Goal: Information Seeking & Learning: Check status

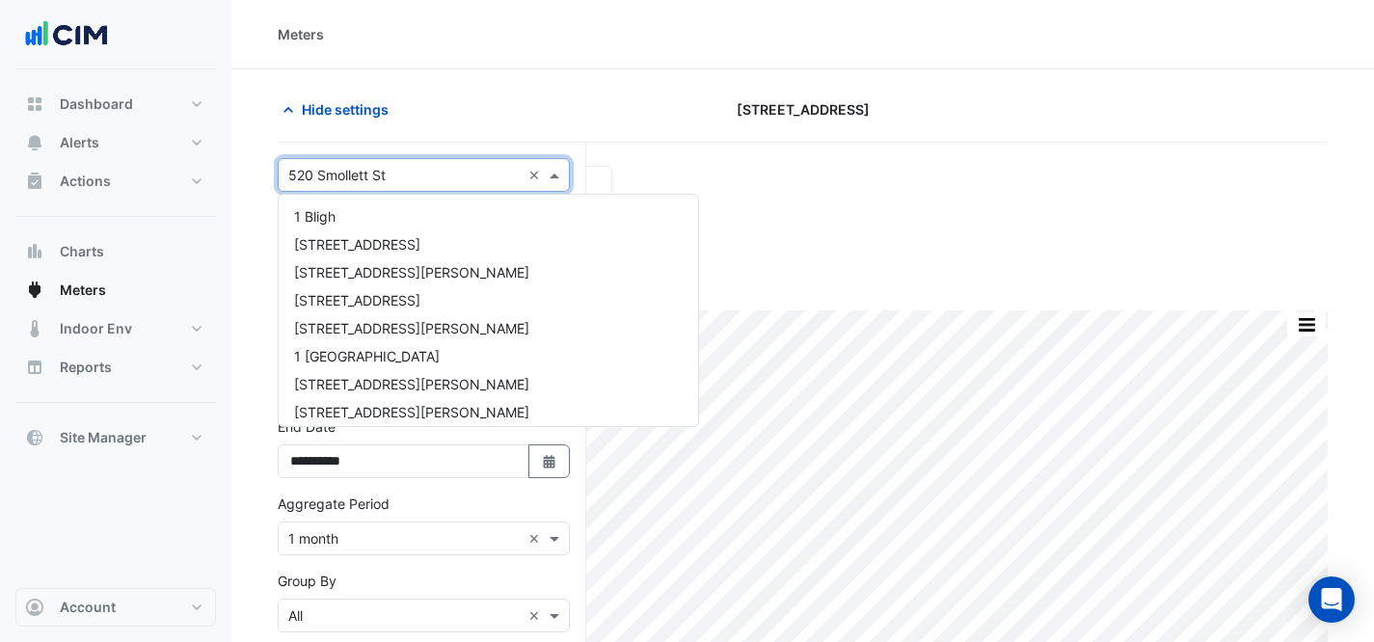
click at [314, 168] on input "text" at bounding box center [404, 176] width 232 height 20
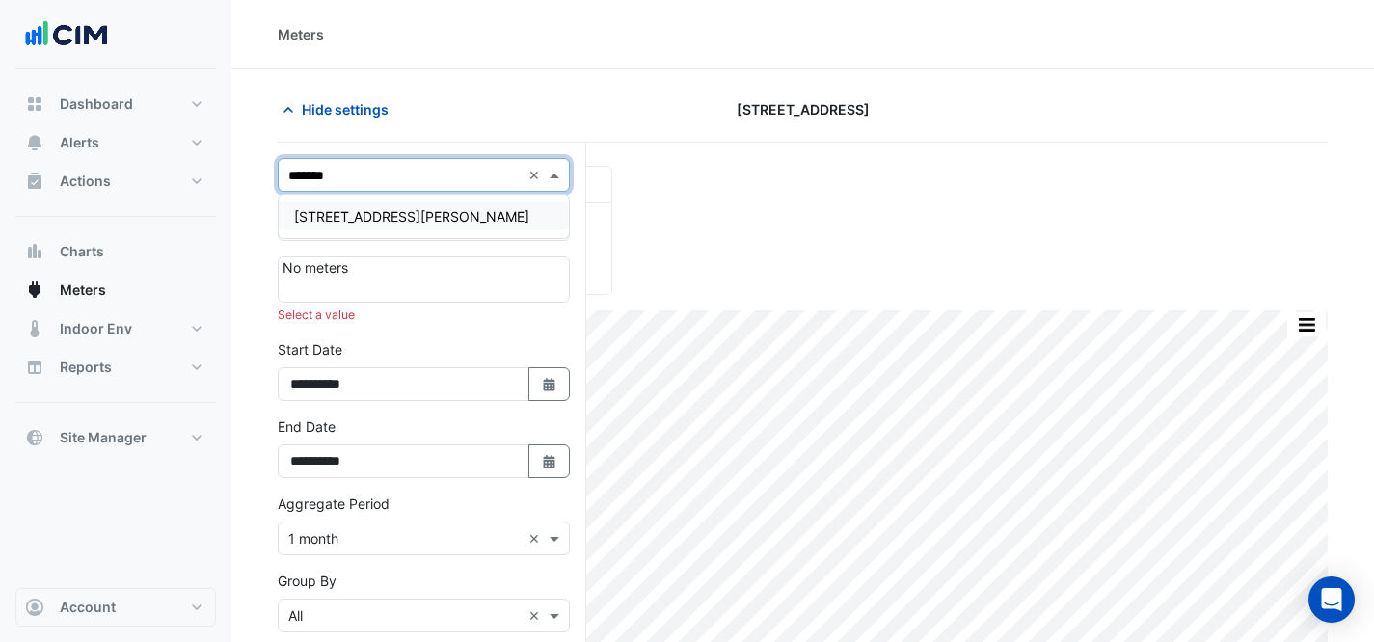
type input "********"
click at [316, 220] on span "[STREET_ADDRESS][PERSON_NAME]" at bounding box center [411, 216] width 235 height 16
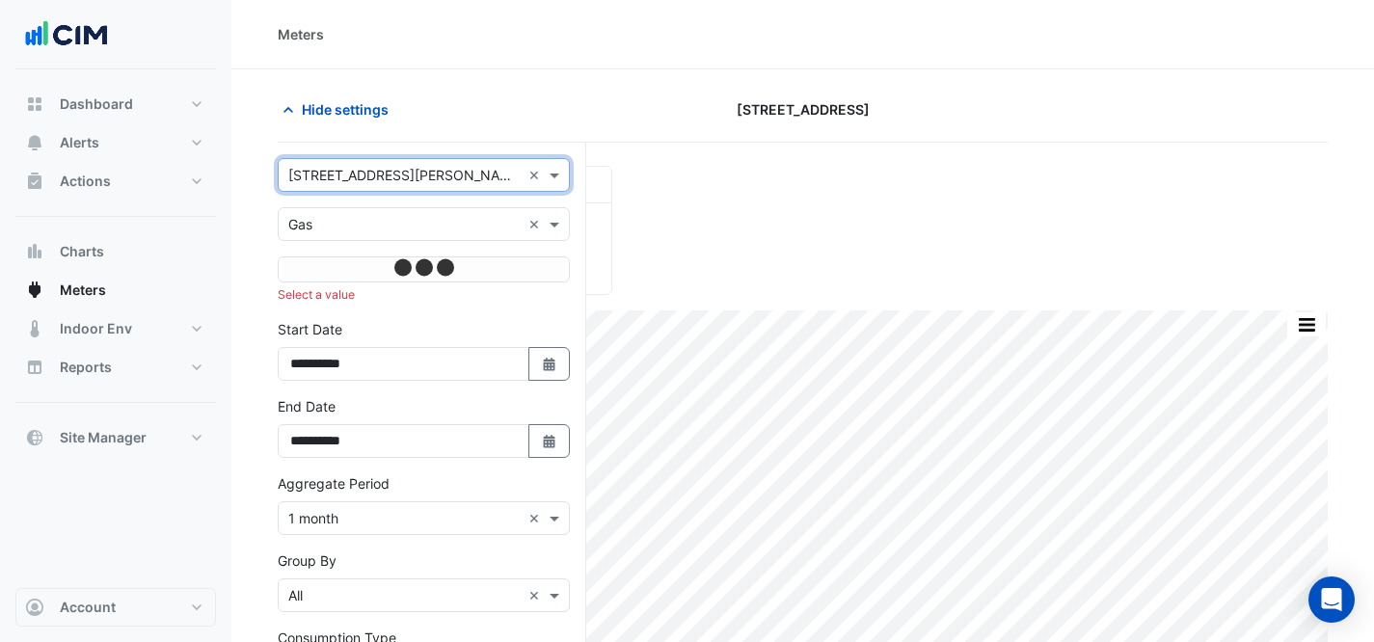
click at [309, 217] on input "text" at bounding box center [404, 225] width 232 height 20
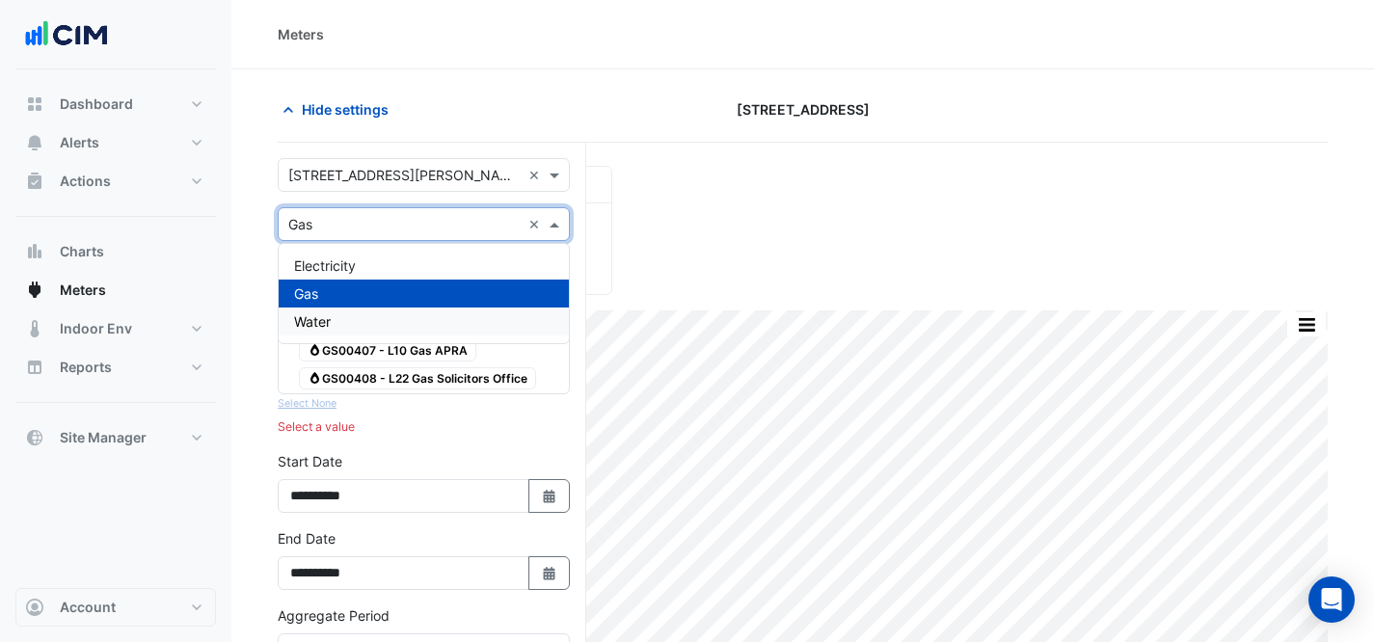
click at [337, 321] on div "Water" at bounding box center [424, 322] width 290 height 28
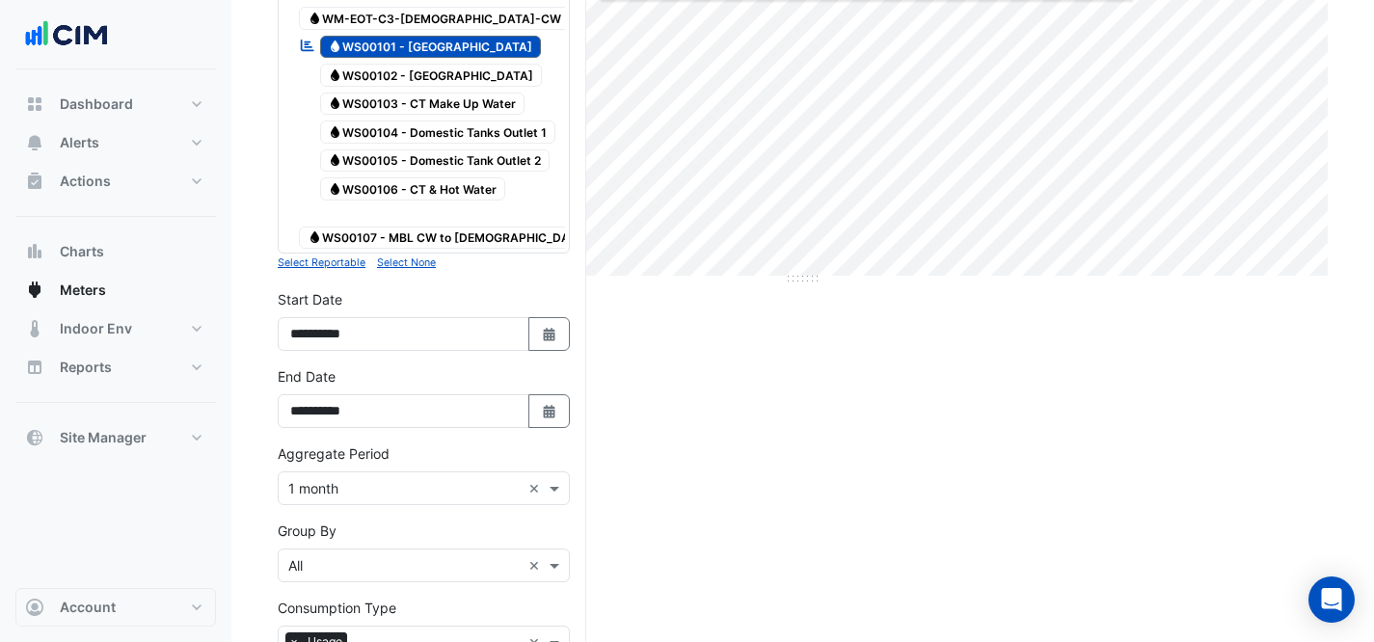
scroll to position [415, 0]
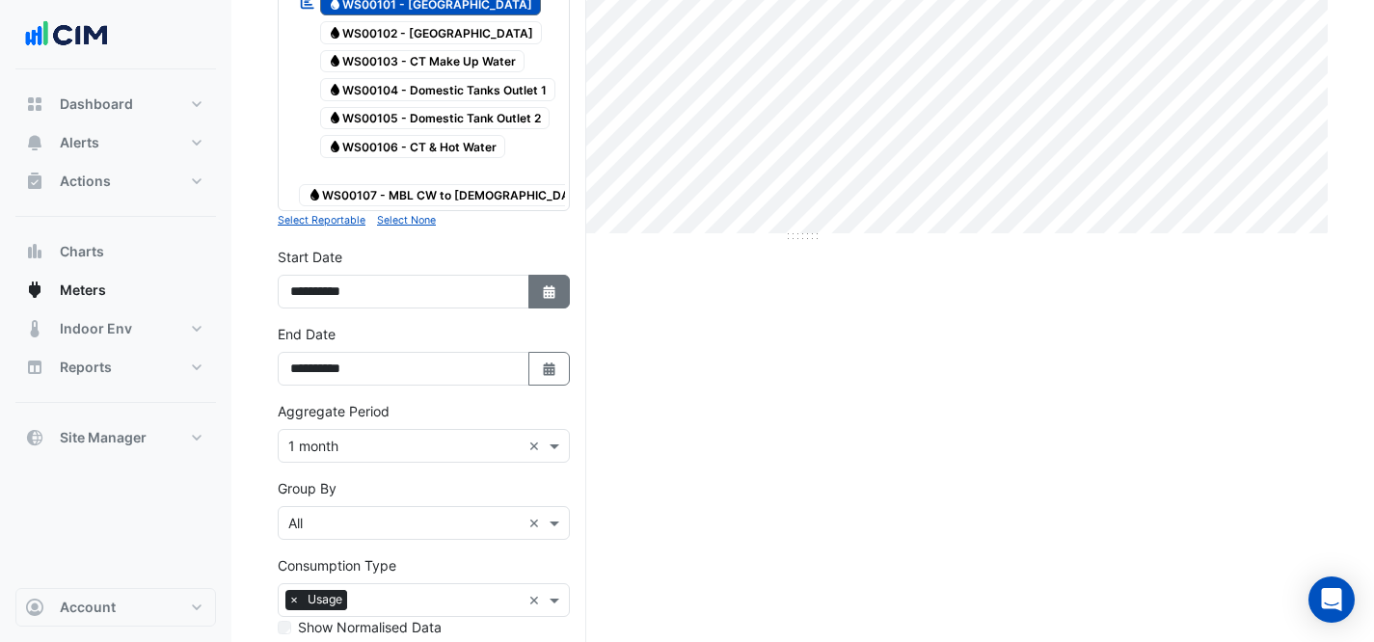
click at [548, 275] on button "Select Date" at bounding box center [549, 292] width 42 height 34
select select "*"
select select "****"
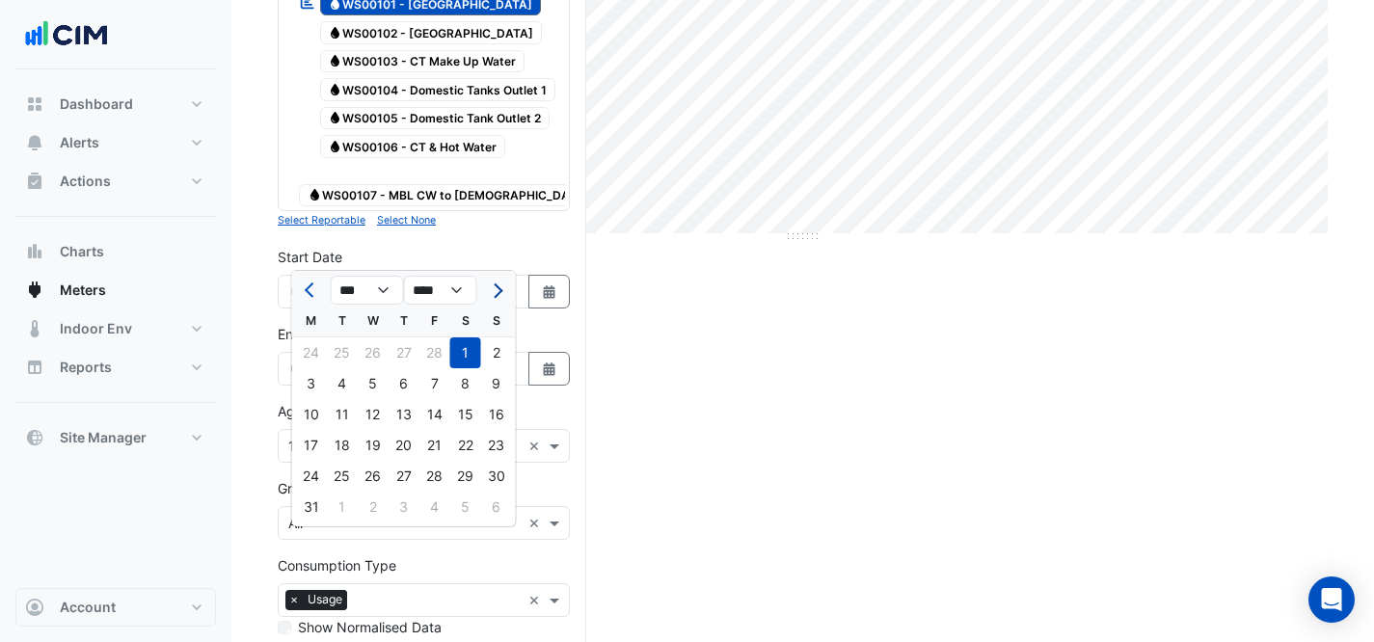
click at [491, 289] on span "Next month" at bounding box center [495, 290] width 14 height 14
select select "*"
click at [413, 347] on div "1" at bounding box center [403, 352] width 31 height 31
type input "**********"
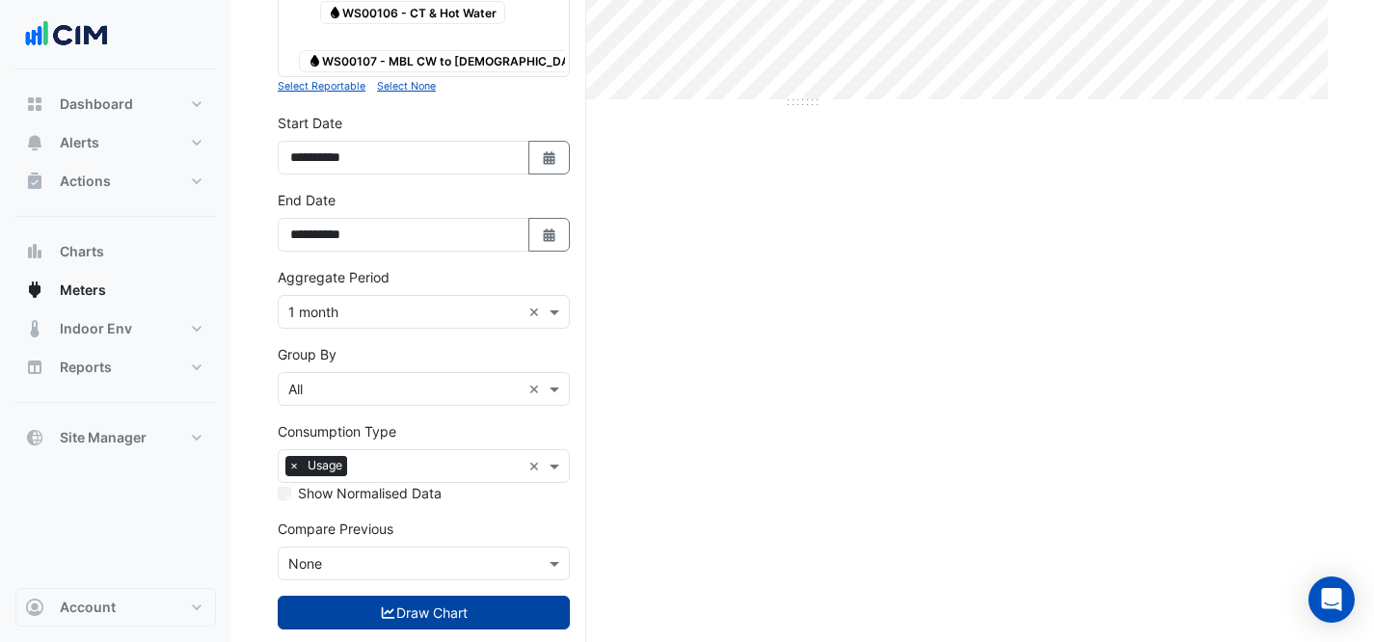
click at [419, 596] on button "Draw Chart" at bounding box center [424, 613] width 292 height 34
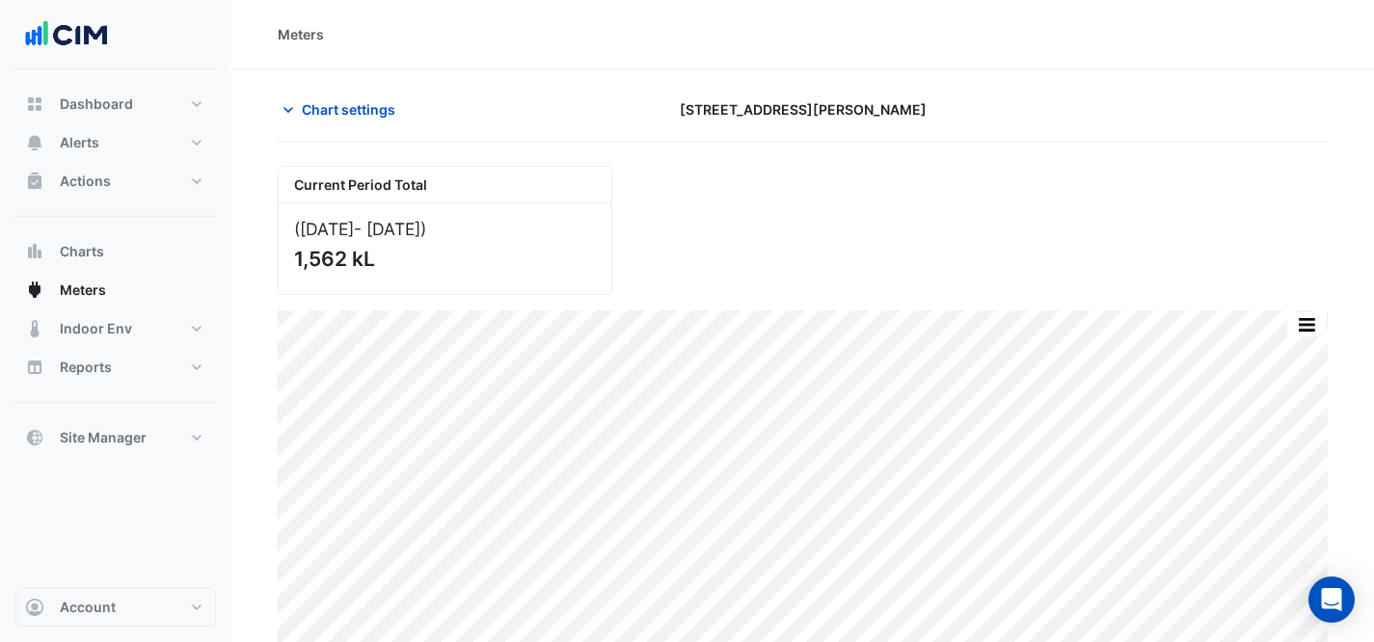
click at [463, 156] on div "Current Period Total ([DATE] - [DATE] ) 1,562 kL" at bounding box center [802, 222] width 1073 height 145
click at [333, 79] on section "Chart settings [STREET_ADDRESS][PERSON_NAME] Current Period Total ([DATE] - [DA…" at bounding box center [802, 363] width 1142 height 588
click at [354, 101] on span "Chart settings" at bounding box center [349, 109] width 94 height 20
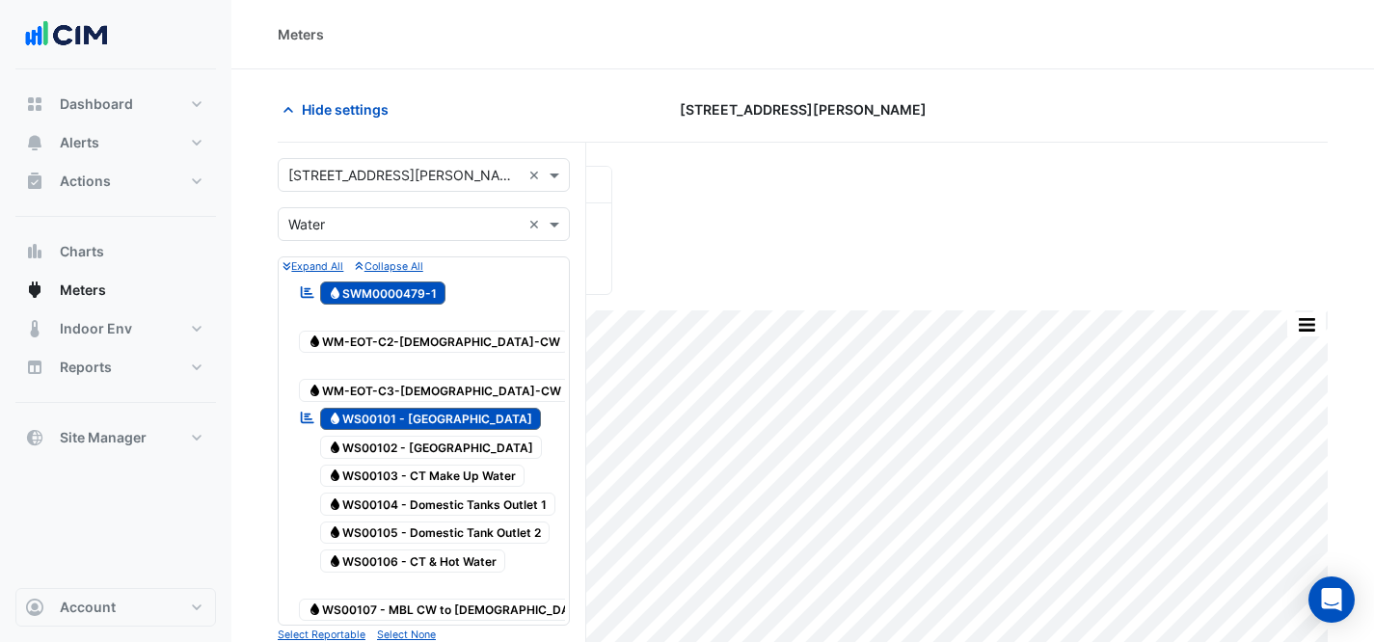
click at [386, 177] on input "text" at bounding box center [404, 176] width 232 height 20
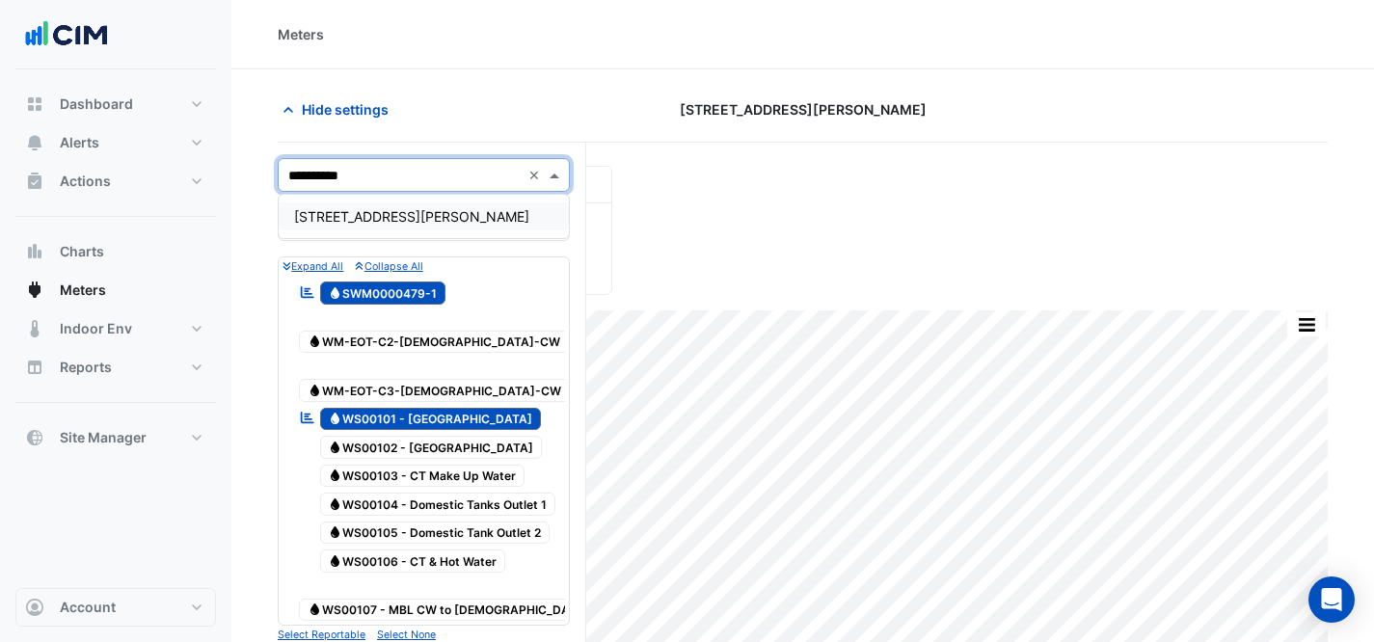
type input "**********"
click at [376, 221] on span "[STREET_ADDRESS][PERSON_NAME]" at bounding box center [411, 216] width 235 height 16
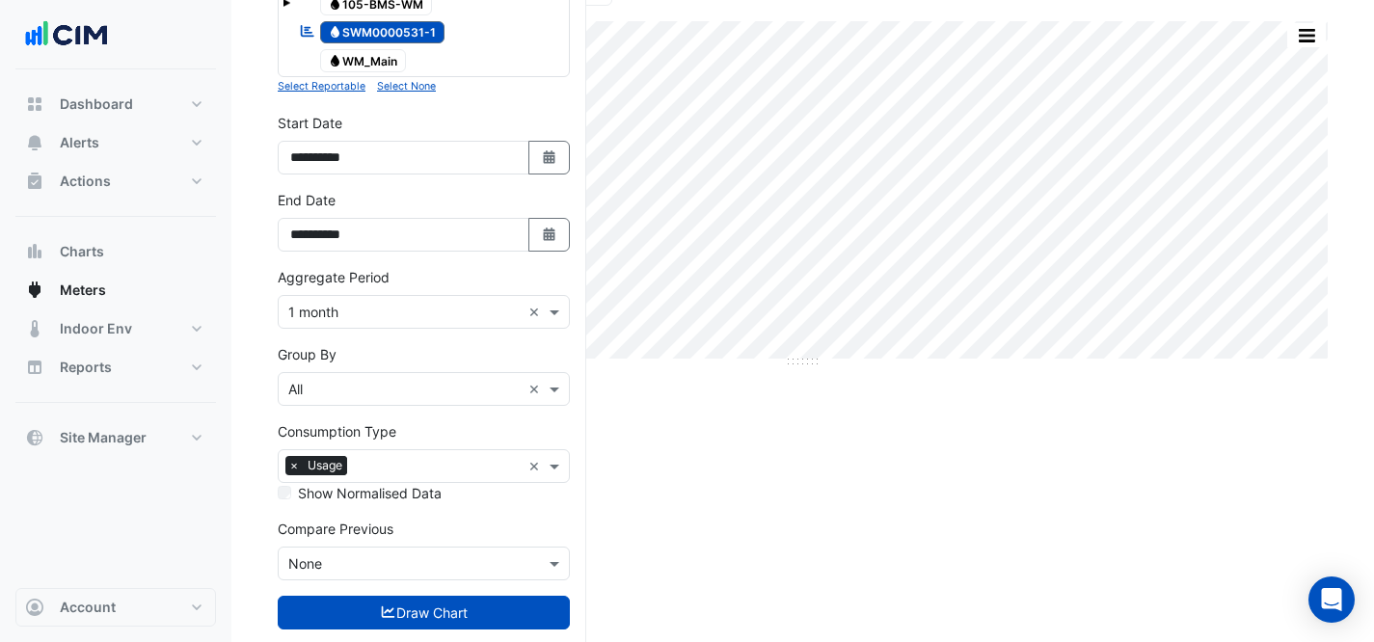
scroll to position [329, 0]
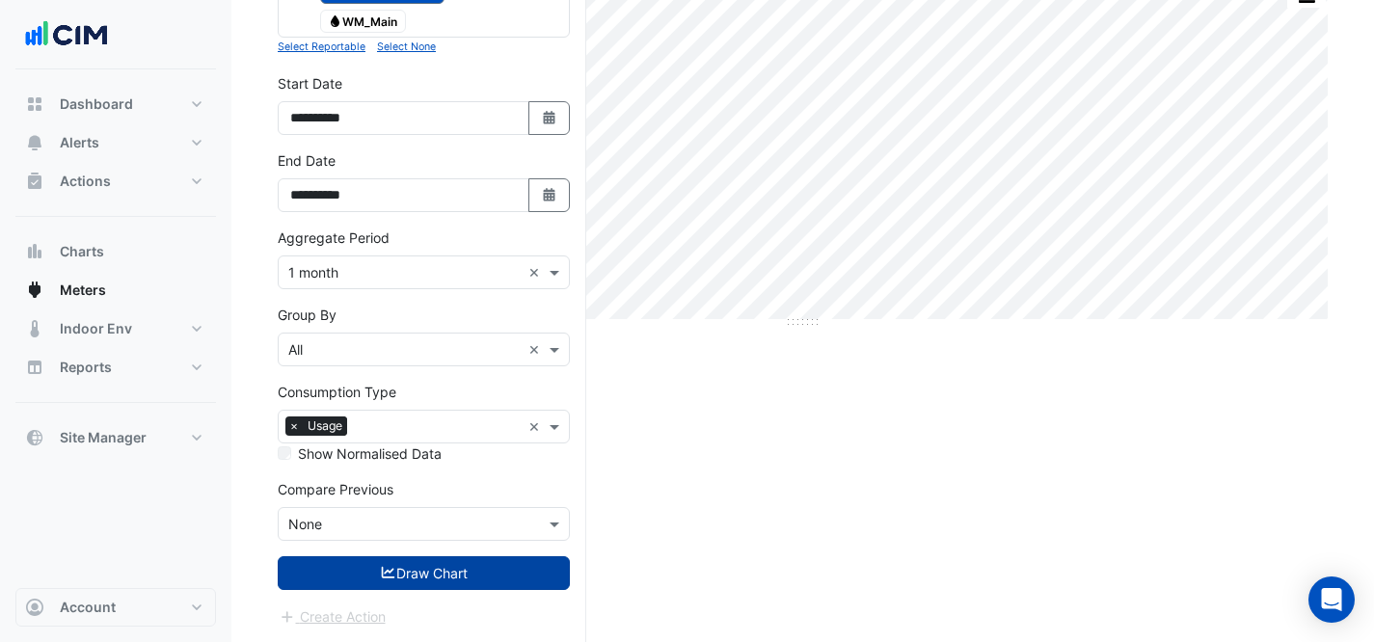
click at [387, 571] on icon "submit" at bounding box center [388, 573] width 13 height 12
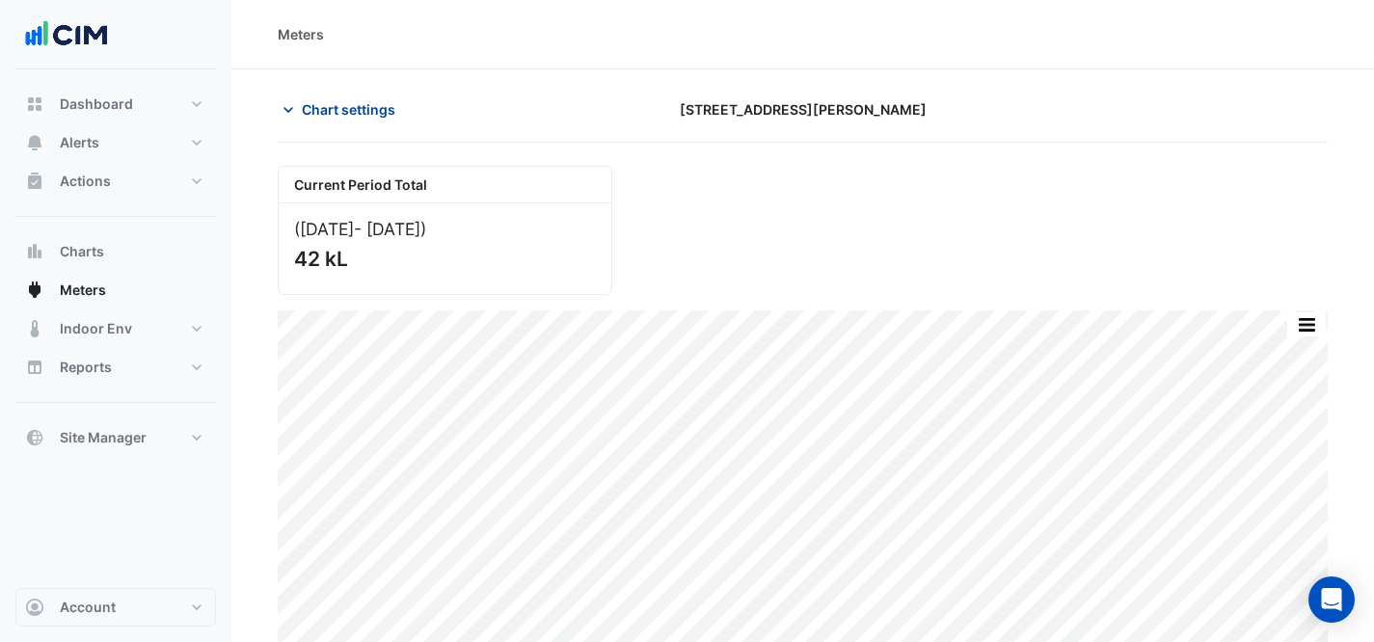
click at [285, 93] on button "Chart settings" at bounding box center [343, 110] width 130 height 34
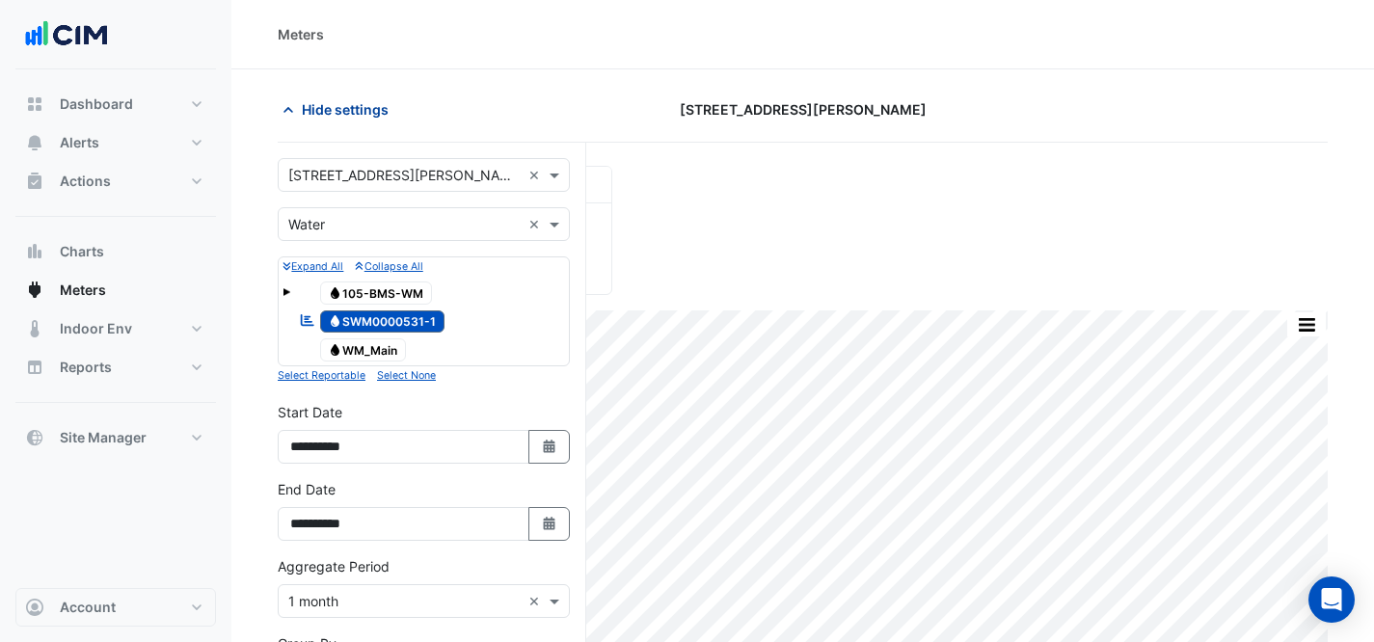
click at [308, 113] on span "Hide settings" at bounding box center [345, 109] width 87 height 20
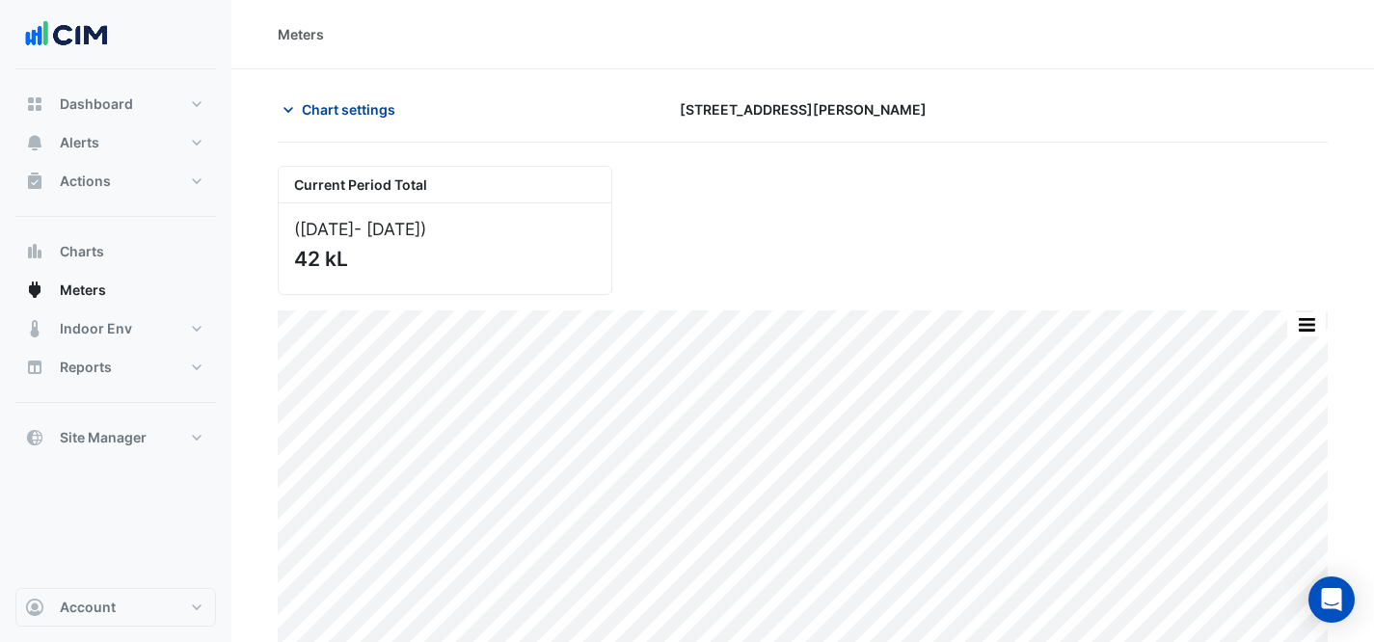
click at [355, 109] on span "Chart settings" at bounding box center [349, 109] width 94 height 20
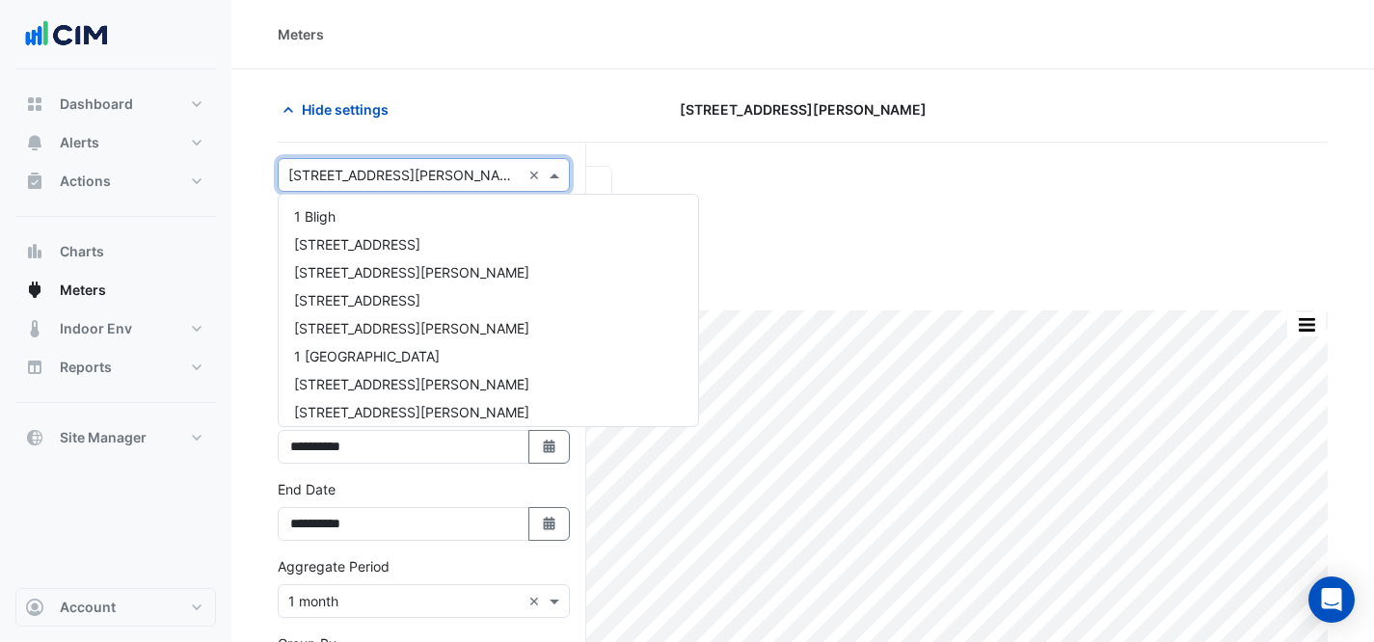
click at [386, 177] on input "text" at bounding box center [404, 176] width 232 height 20
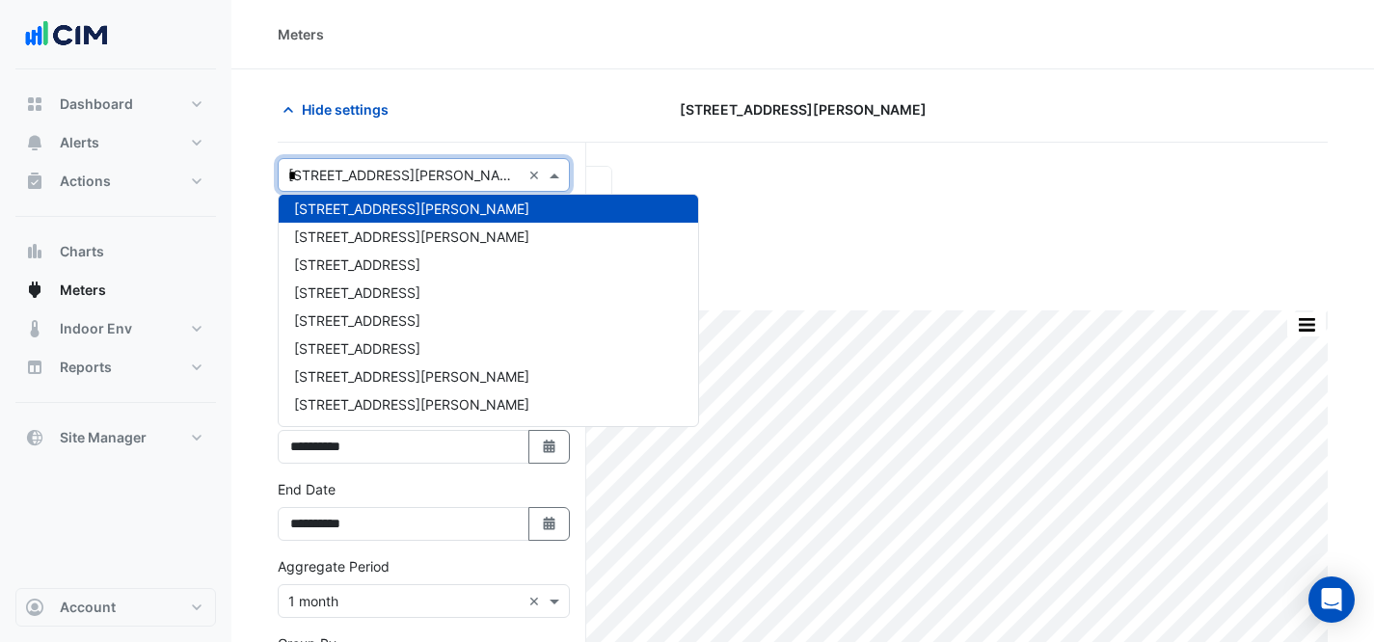
type input "**"
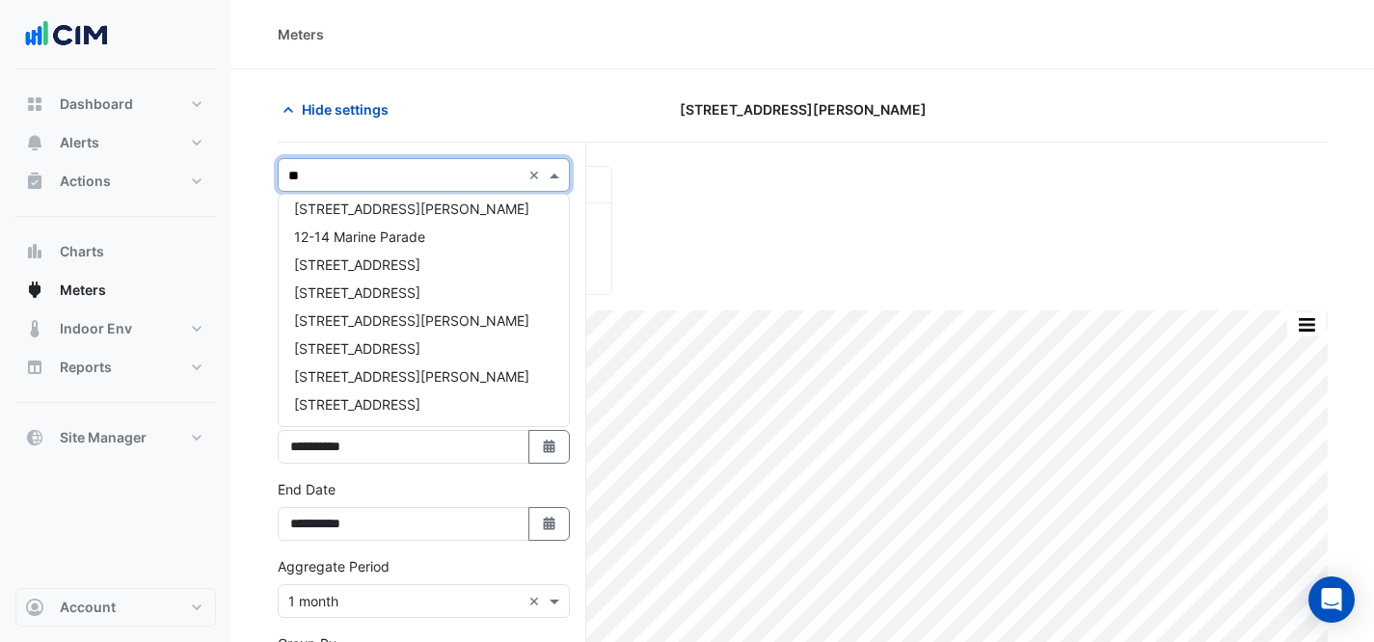
scroll to position [0, 0]
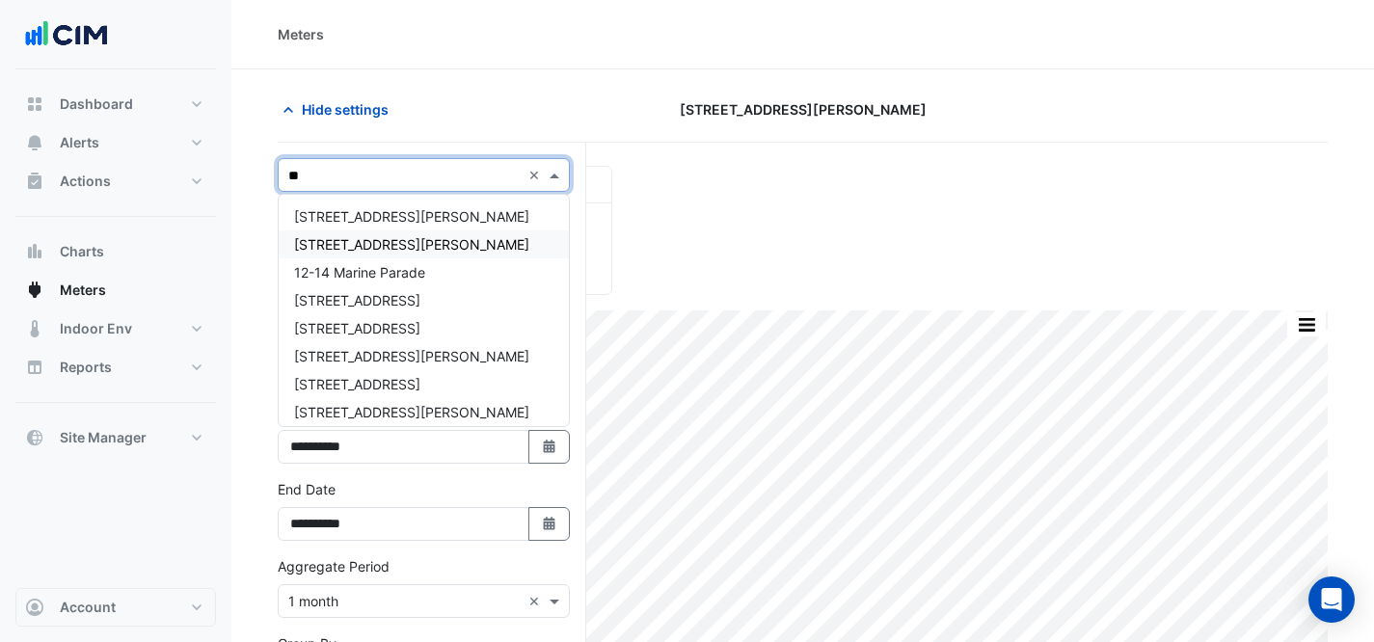
click at [380, 253] on div "[STREET_ADDRESS][PERSON_NAME]" at bounding box center [424, 244] width 290 height 28
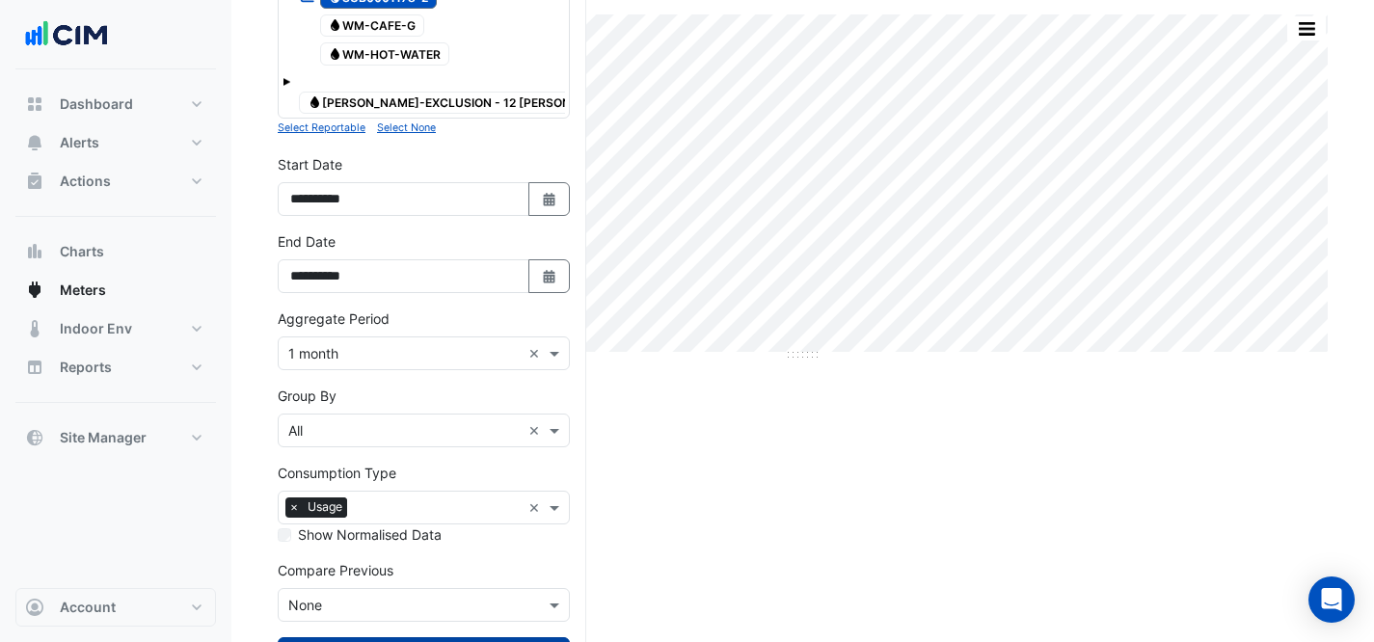
scroll to position [378, 0]
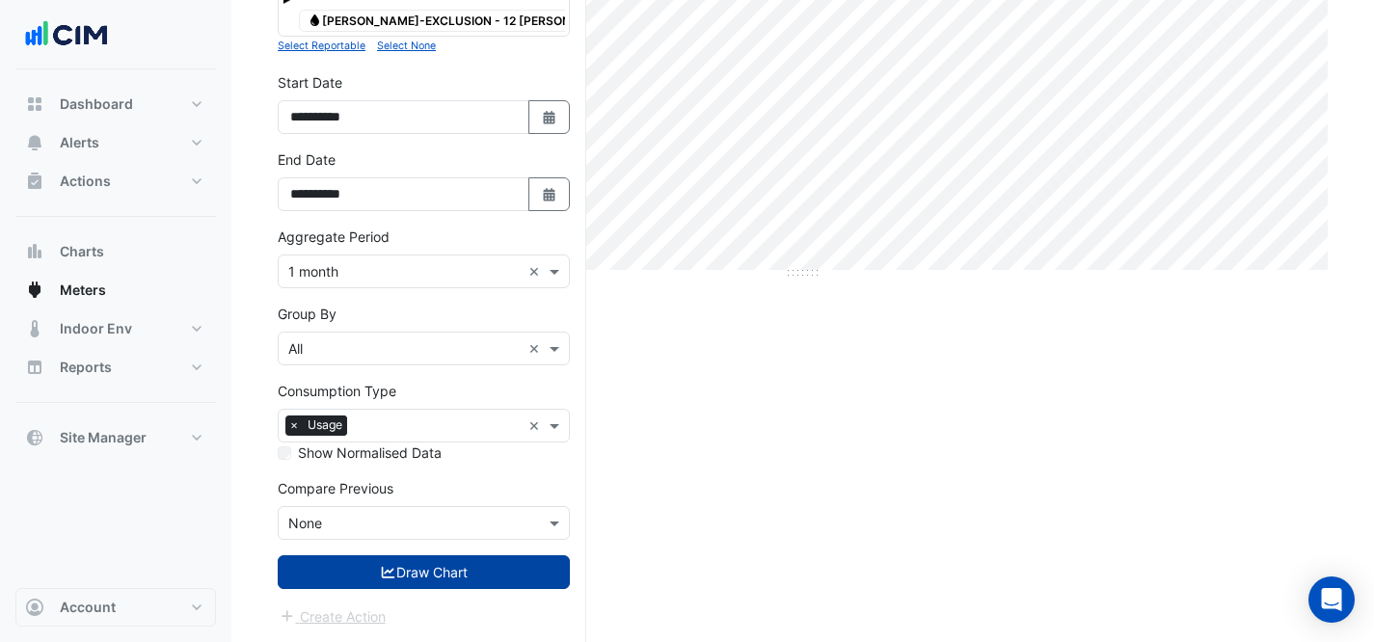
click at [470, 574] on button "Draw Chart" at bounding box center [424, 572] width 292 height 34
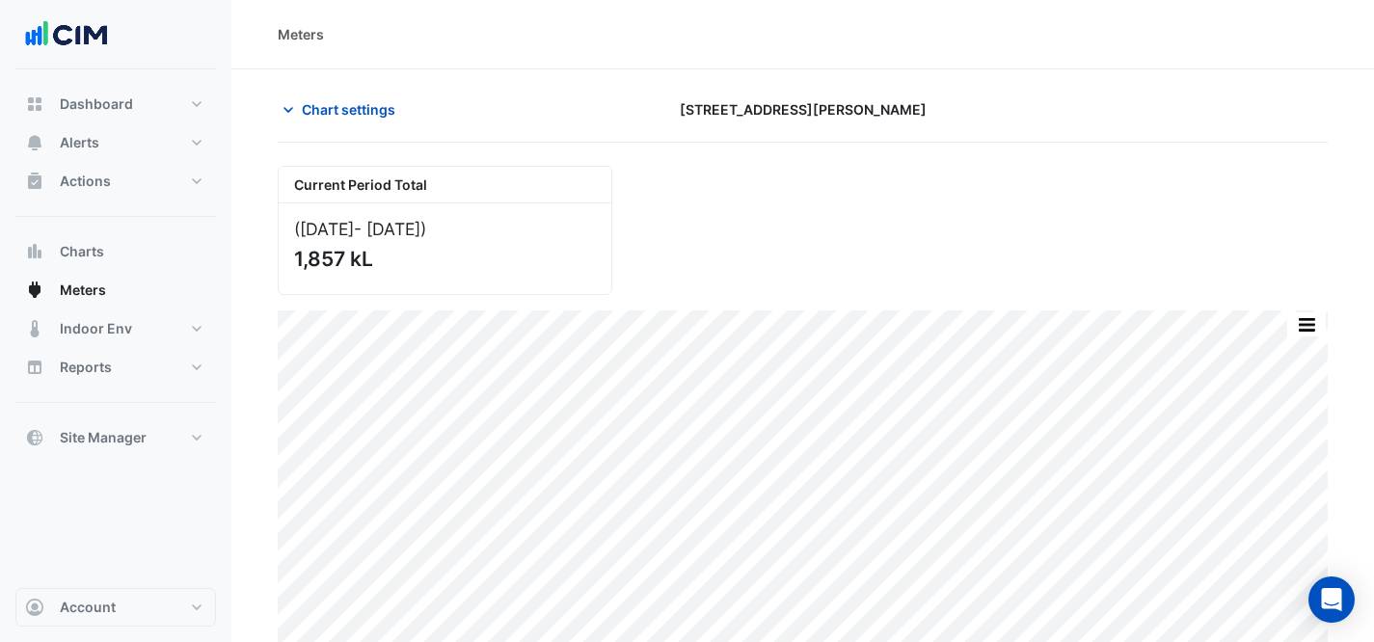
click at [697, 133] on div "Chart settings [STREET_ADDRESS][PERSON_NAME]" at bounding box center [803, 118] width 1050 height 50
click at [394, 107] on span "Chart settings" at bounding box center [349, 109] width 94 height 20
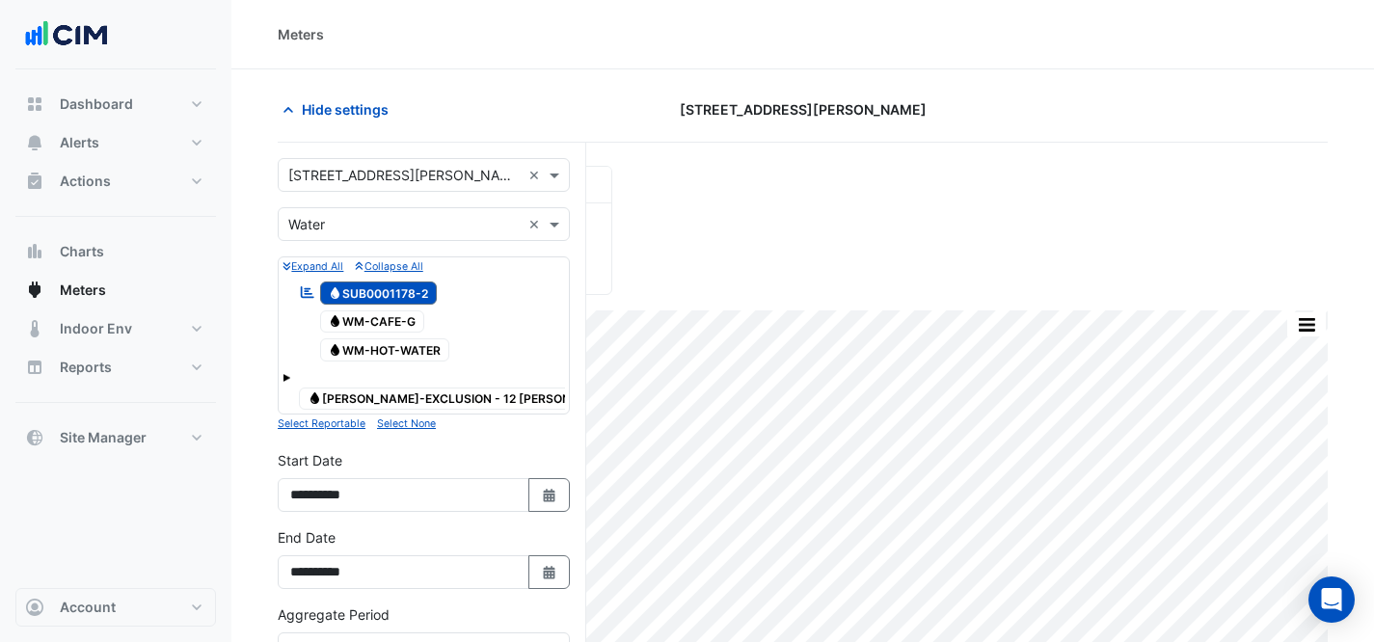
click at [371, 187] on div "Select a Site × [STREET_ADDRESS][PERSON_NAME] ×" at bounding box center [424, 175] width 292 height 34
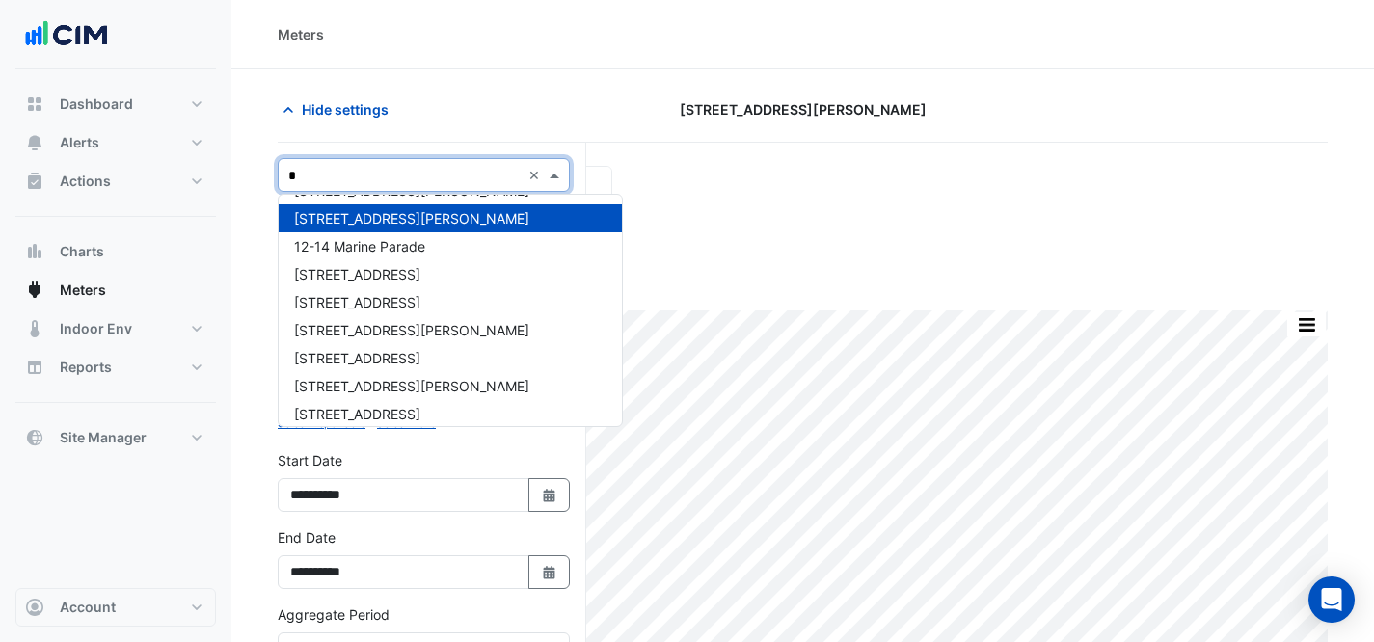
type input "**"
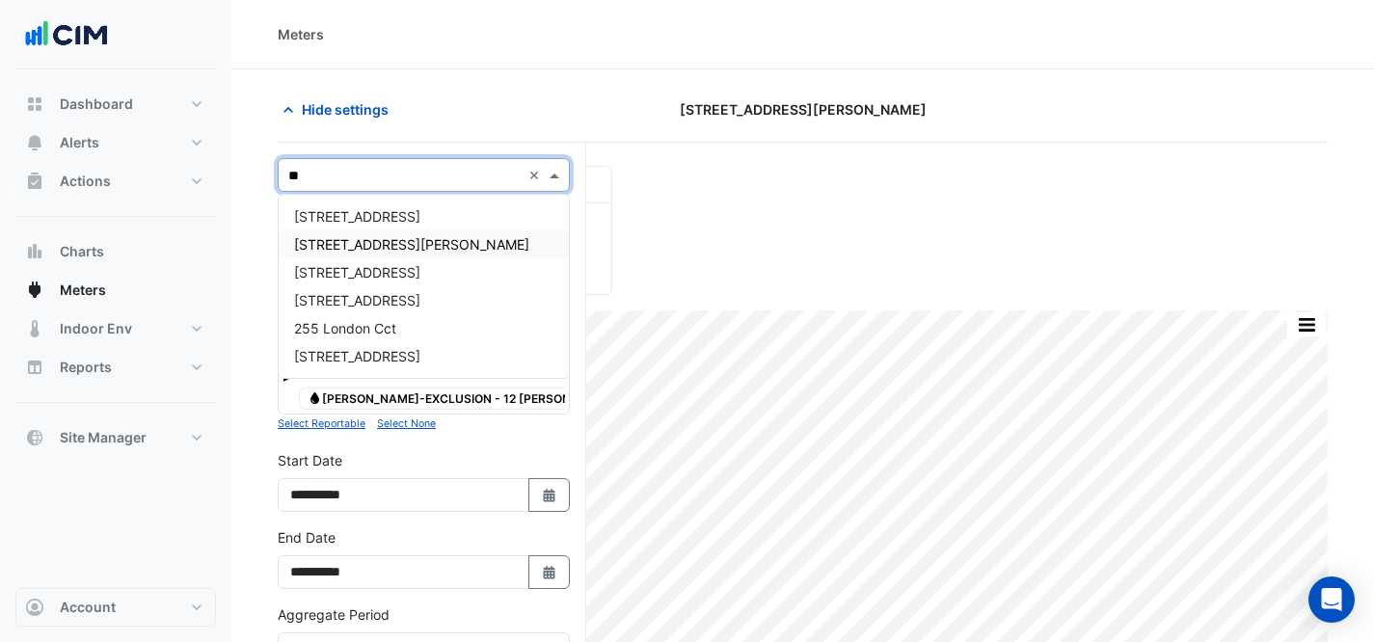
click at [359, 246] on span "[STREET_ADDRESS][PERSON_NAME]" at bounding box center [411, 244] width 235 height 16
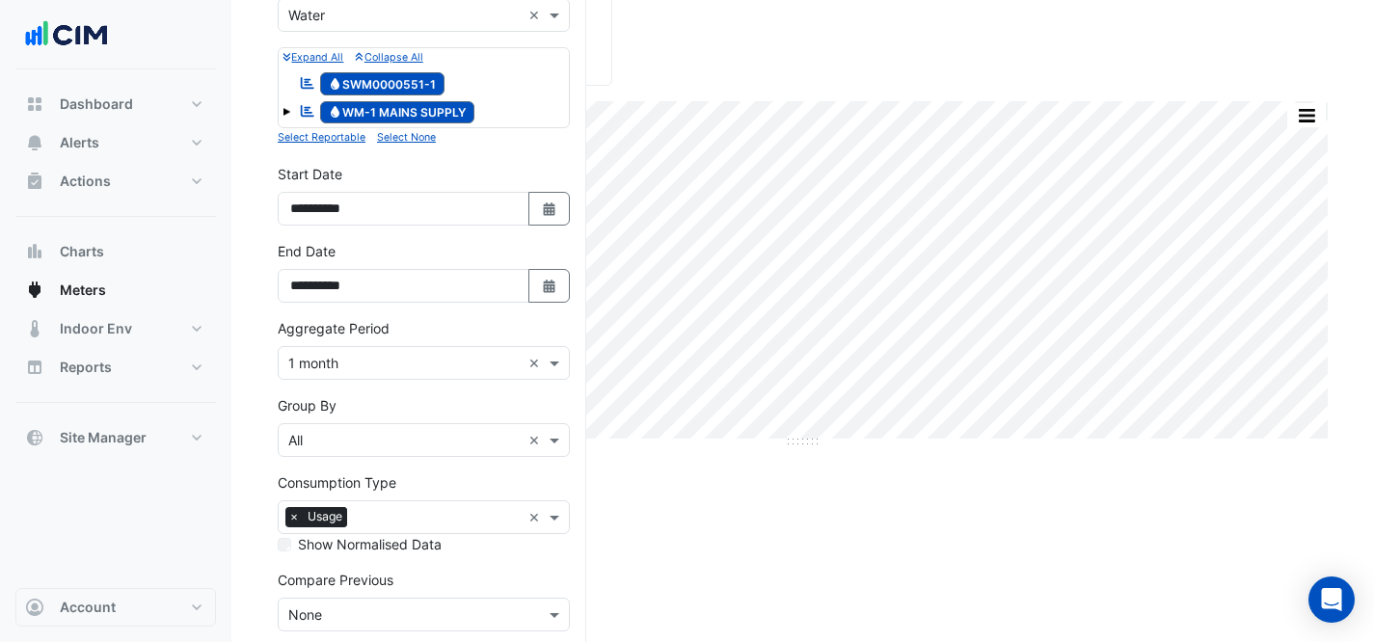
scroll to position [301, 0]
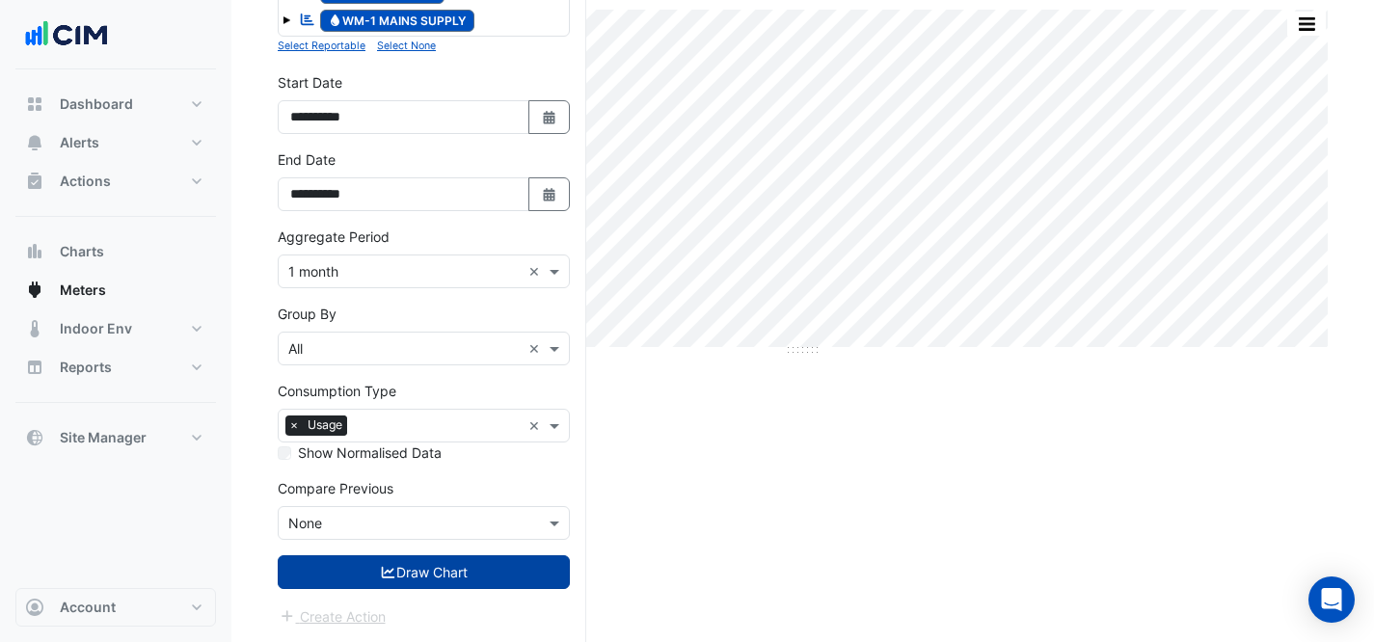
click at [433, 570] on button "Draw Chart" at bounding box center [424, 572] width 292 height 34
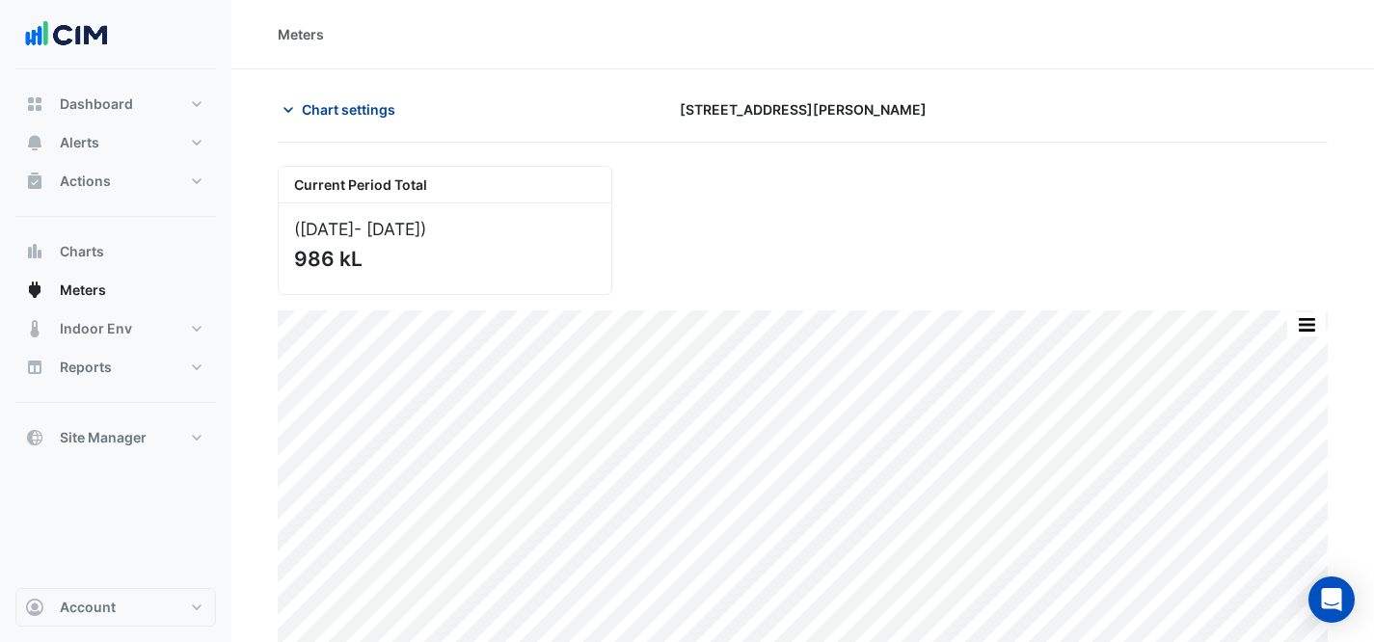
click at [327, 109] on span "Chart settings" at bounding box center [349, 109] width 94 height 20
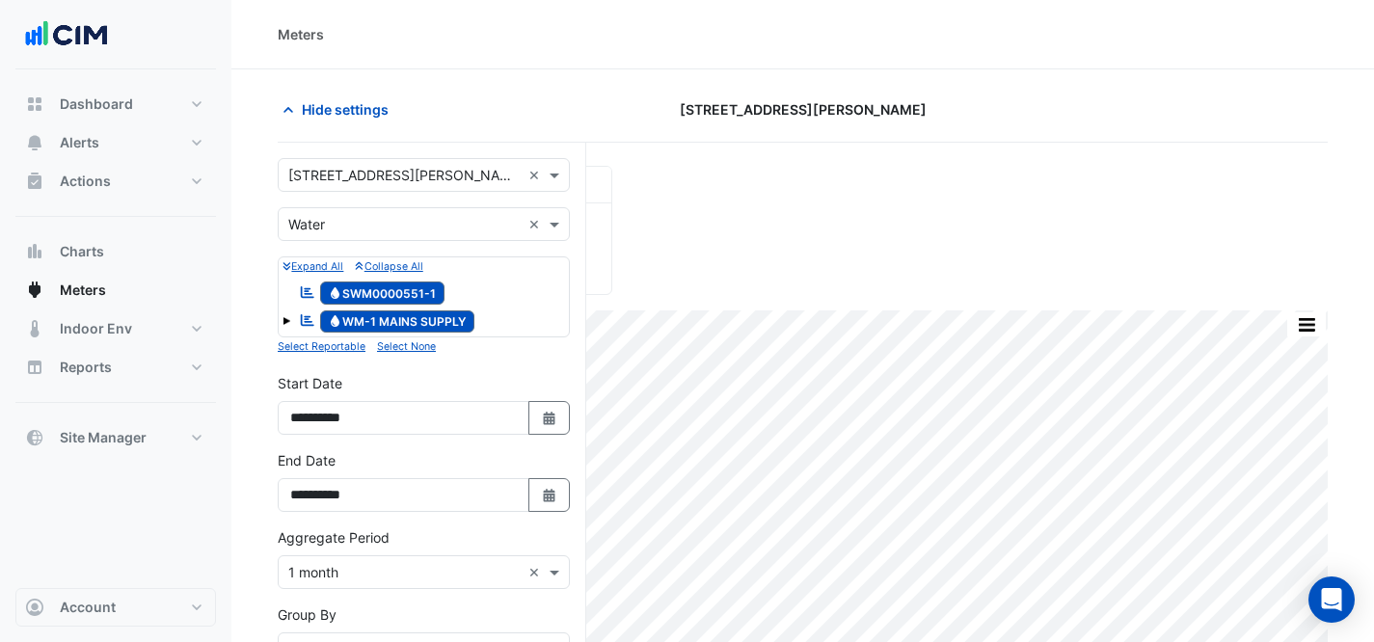
click at [348, 166] on input "text" at bounding box center [404, 176] width 232 height 20
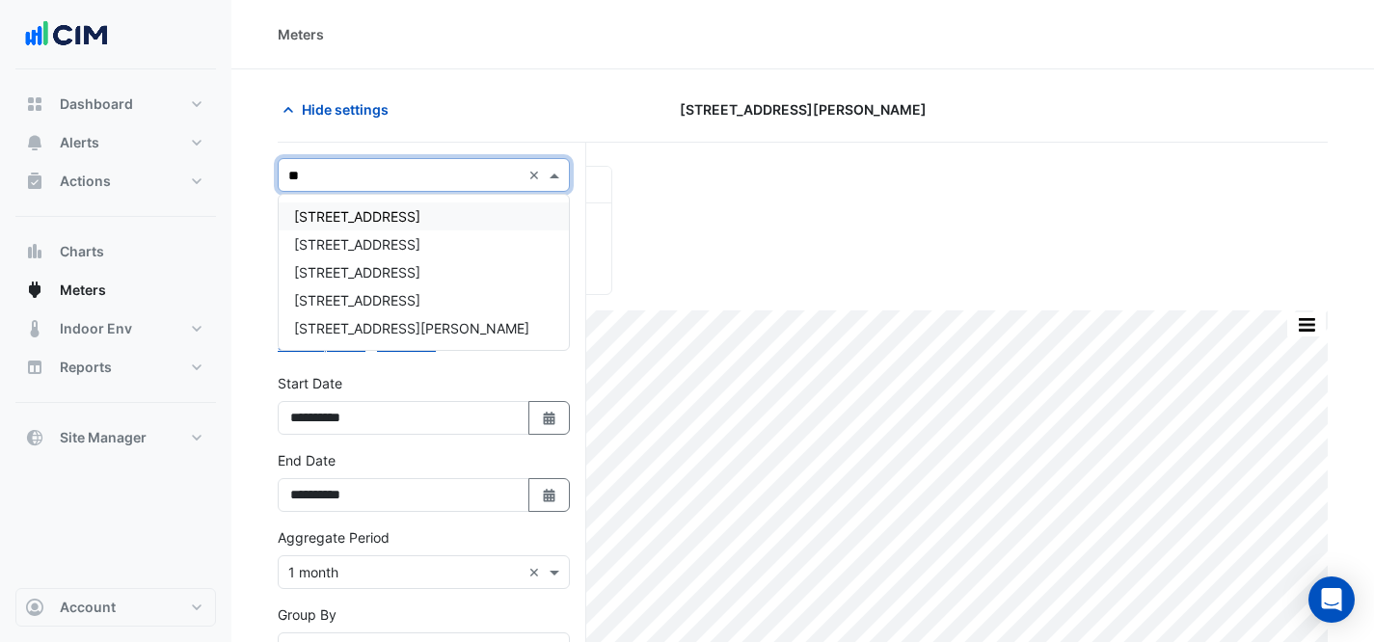
type input "***"
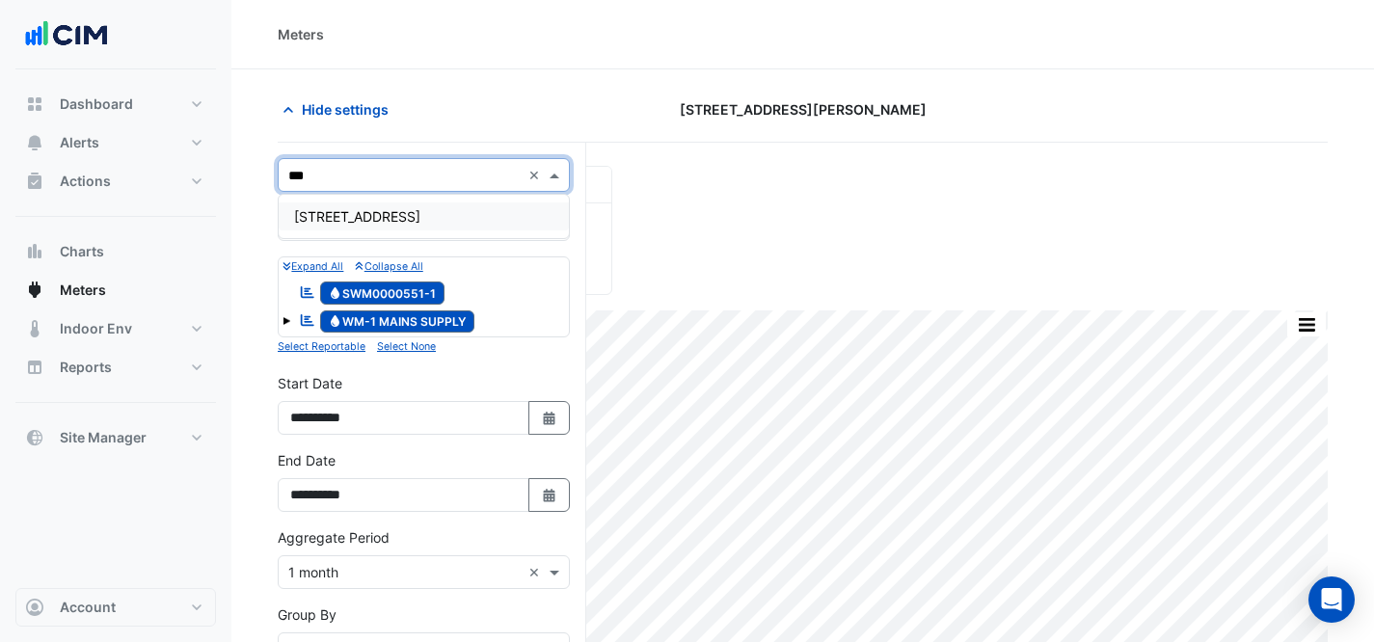
click at [358, 221] on span "[STREET_ADDRESS]" at bounding box center [357, 216] width 126 height 16
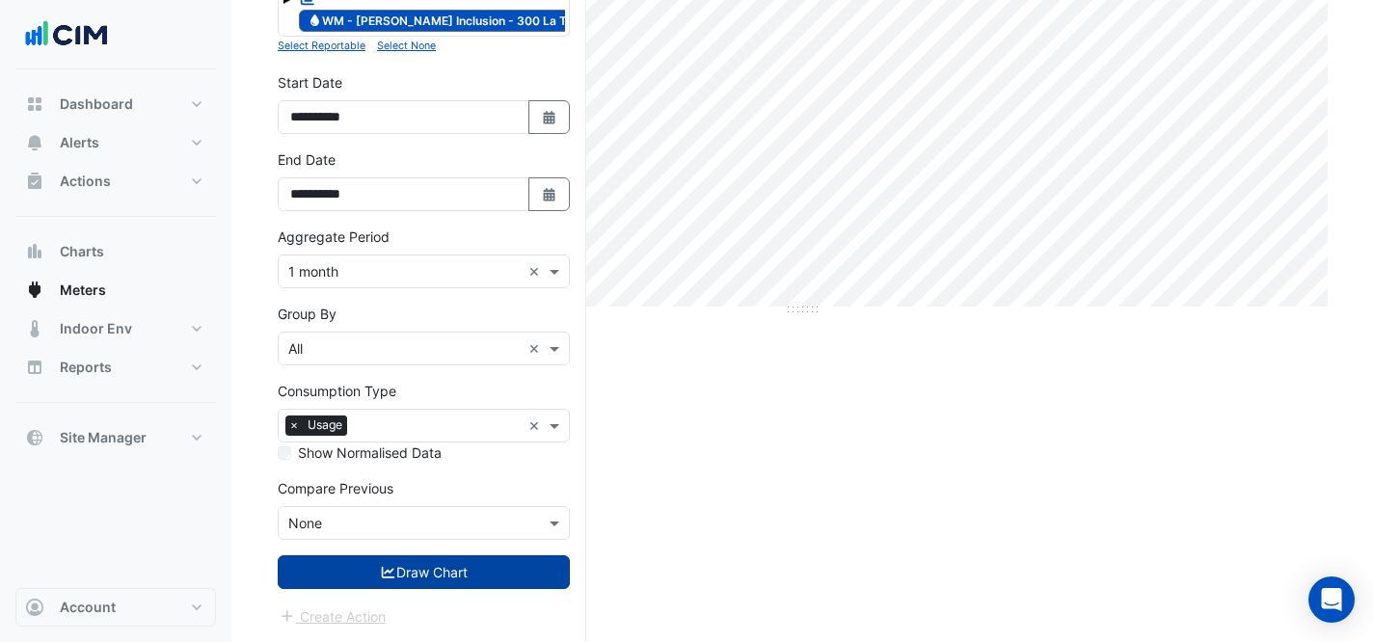
click at [443, 569] on button "Draw Chart" at bounding box center [424, 572] width 292 height 34
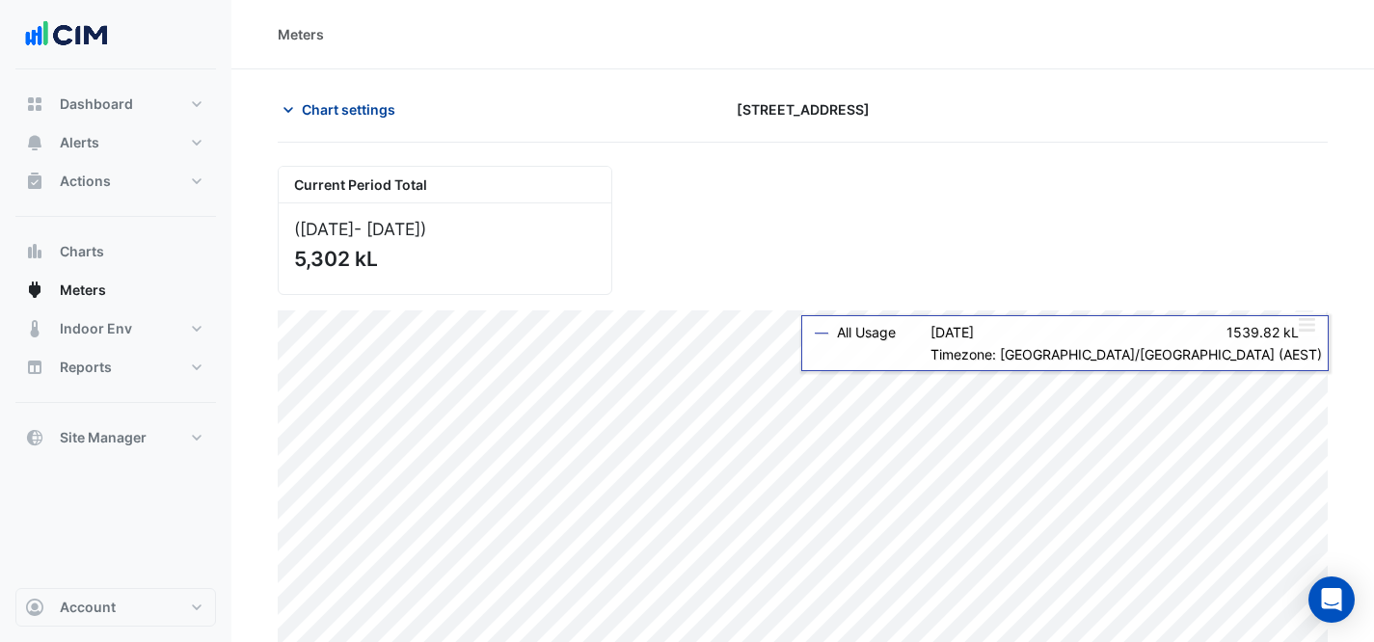
click at [327, 105] on span "Chart settings" at bounding box center [349, 109] width 94 height 20
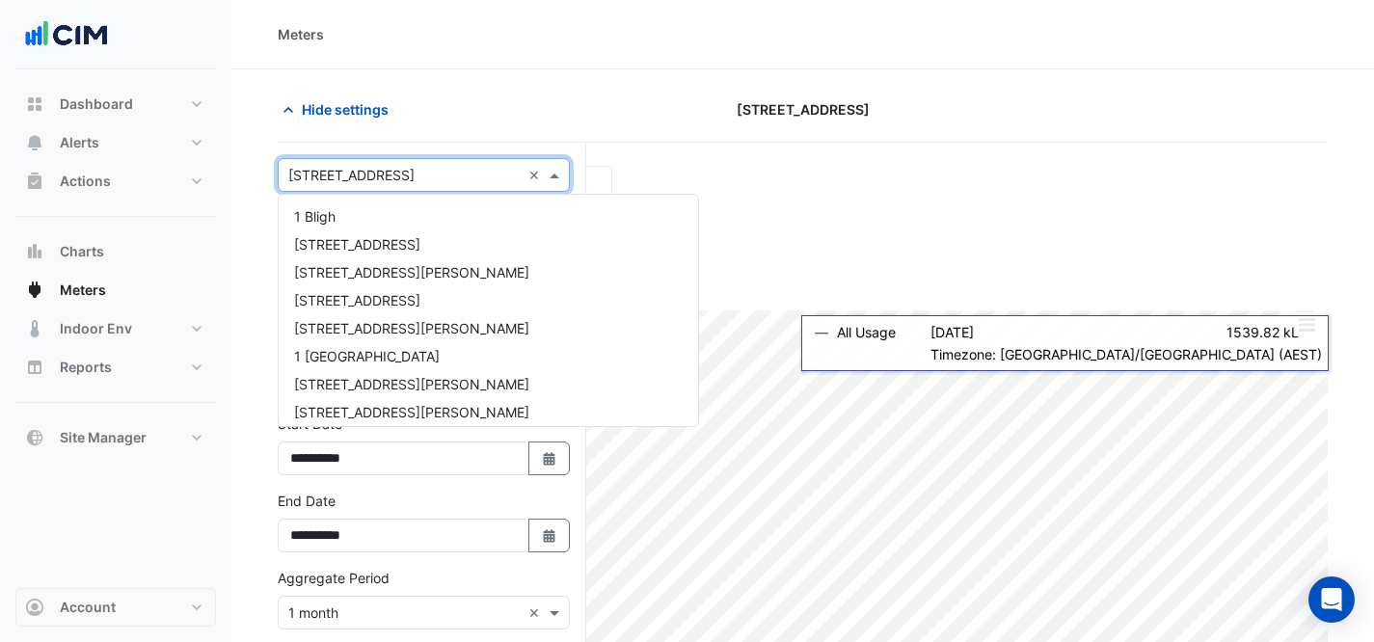
click at [382, 170] on input "text" at bounding box center [404, 176] width 232 height 20
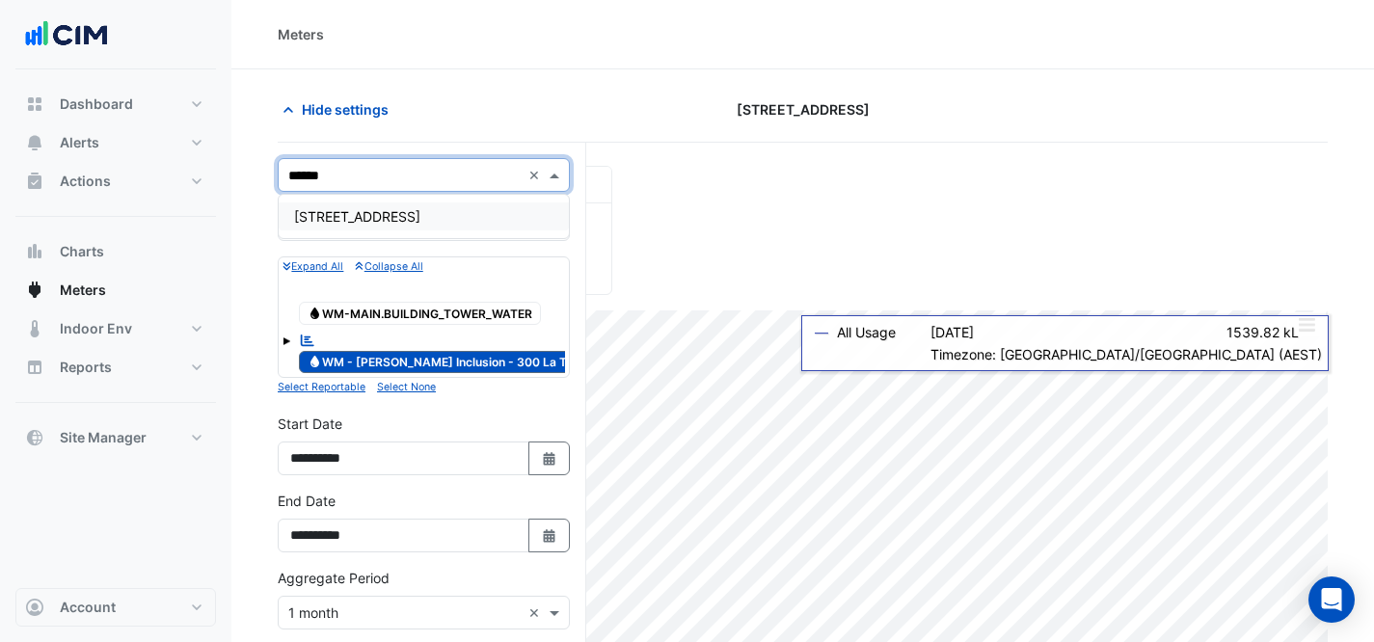
type input "*******"
click at [388, 214] on span "[STREET_ADDRESS]" at bounding box center [357, 216] width 126 height 16
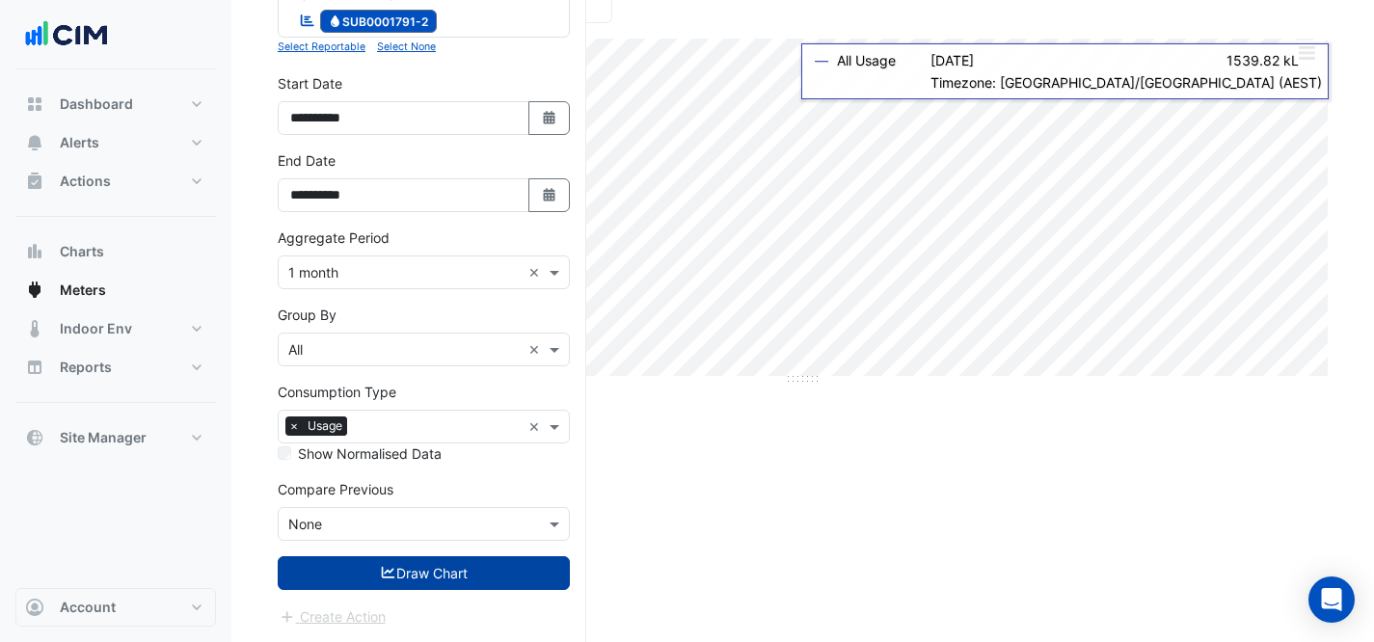
click at [461, 565] on button "Draw Chart" at bounding box center [424, 573] width 292 height 34
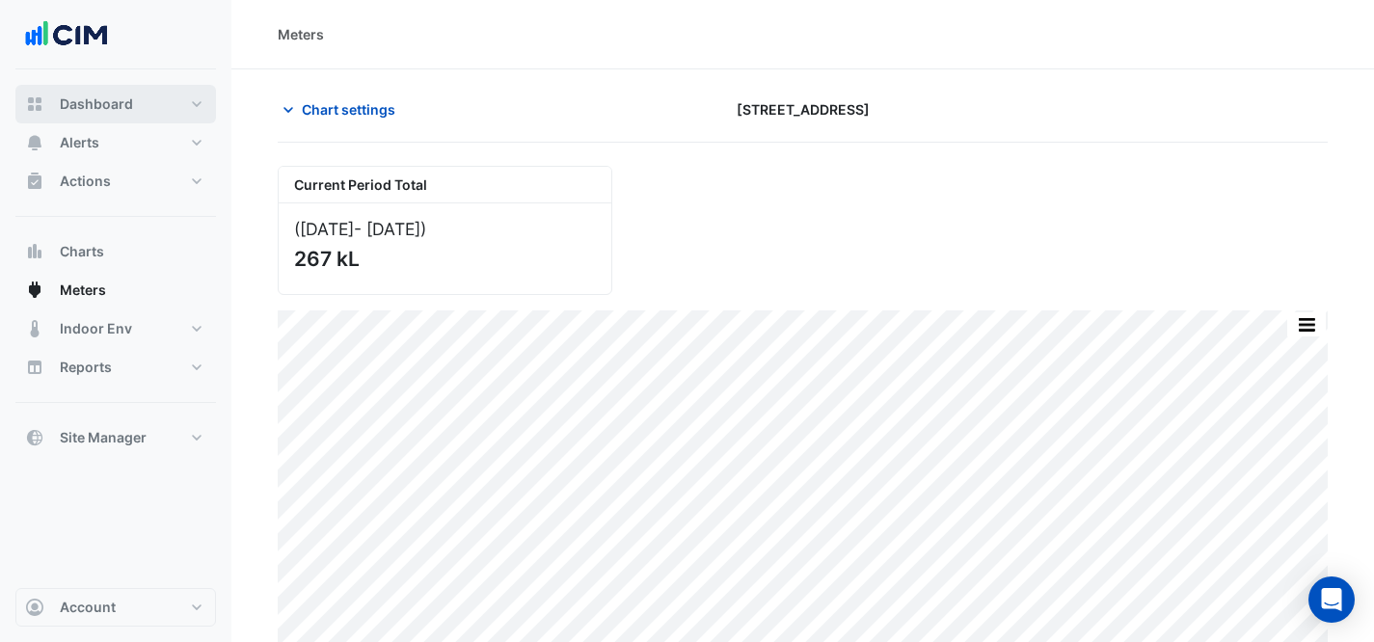
click at [174, 101] on button "Dashboard" at bounding box center [115, 104] width 201 height 39
select select "***"
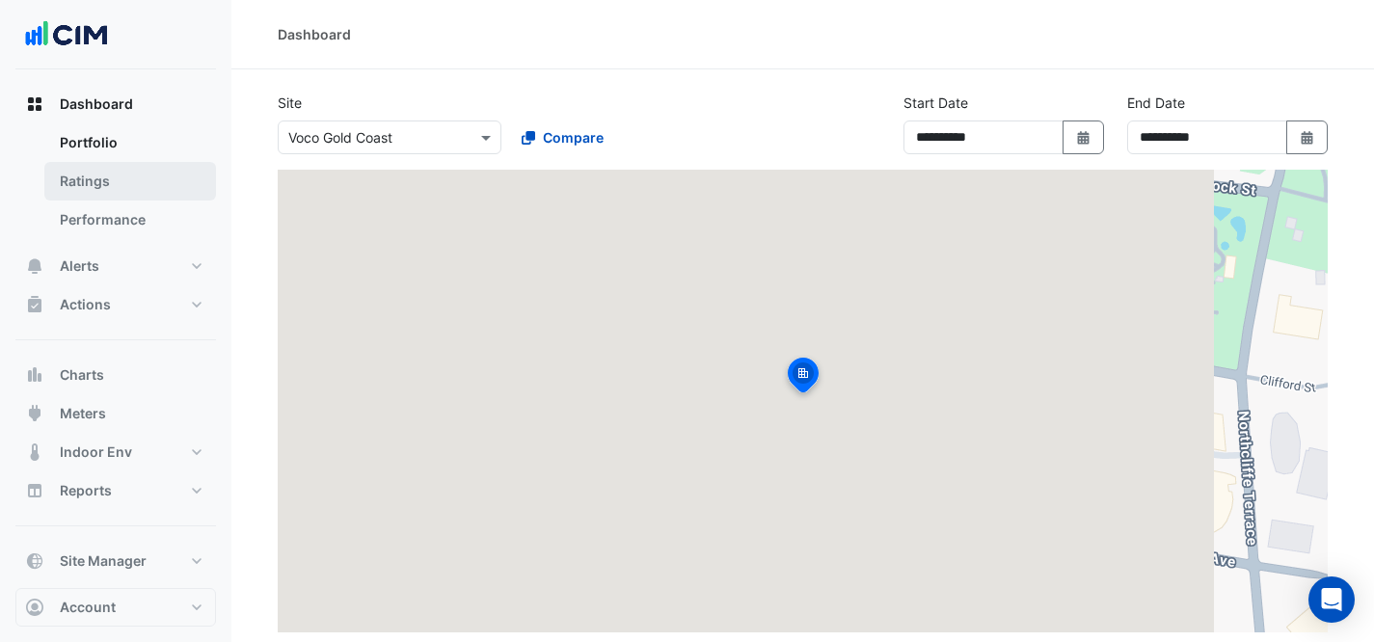
click at [165, 176] on link "Ratings" at bounding box center [130, 181] width 172 height 39
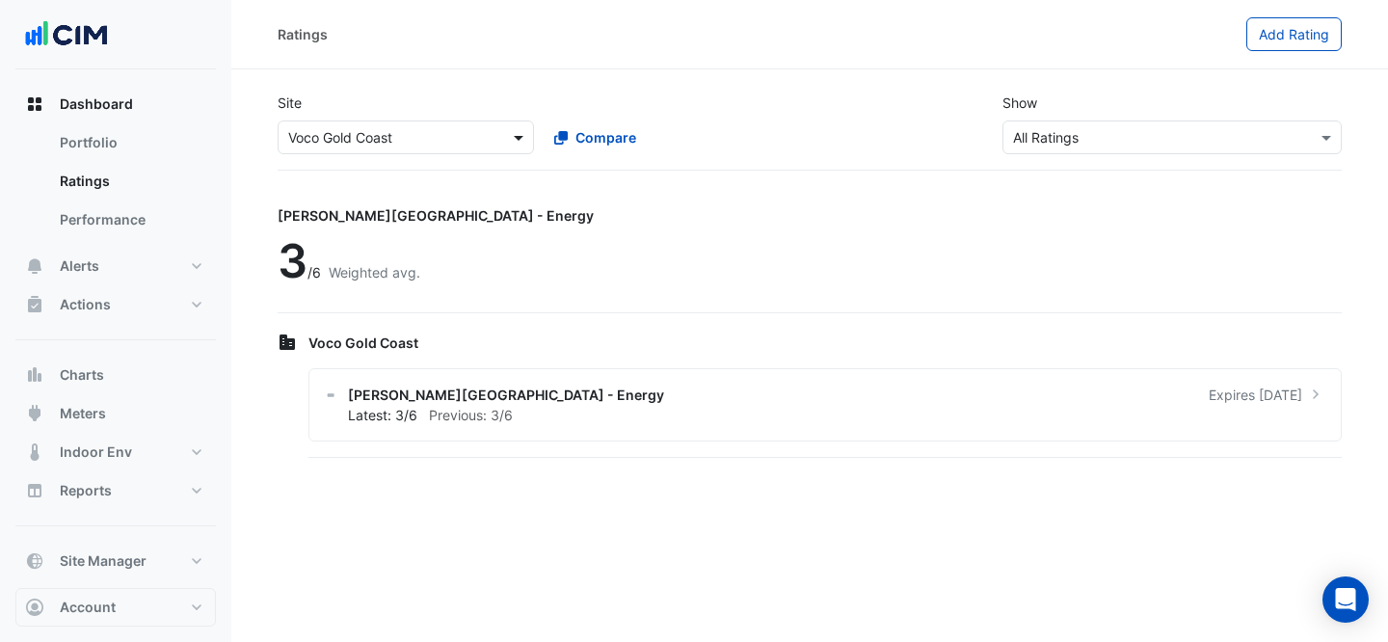
click at [516, 130] on span at bounding box center [521, 137] width 24 height 20
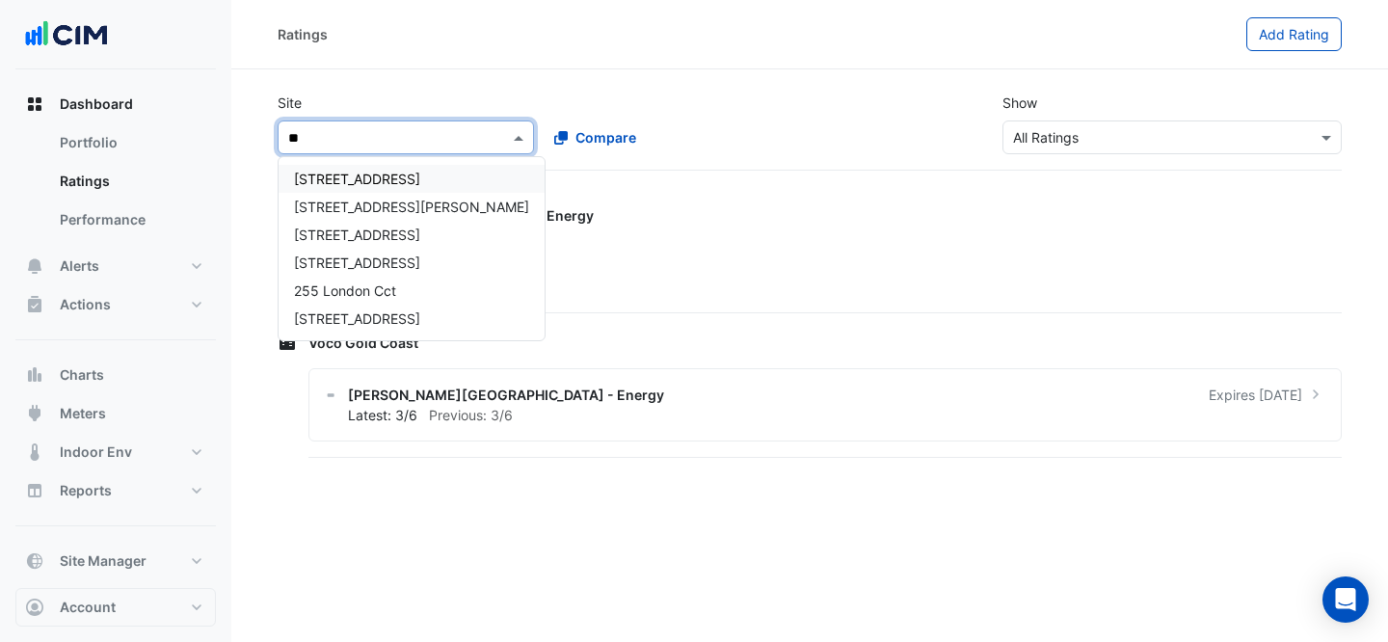
type input "***"
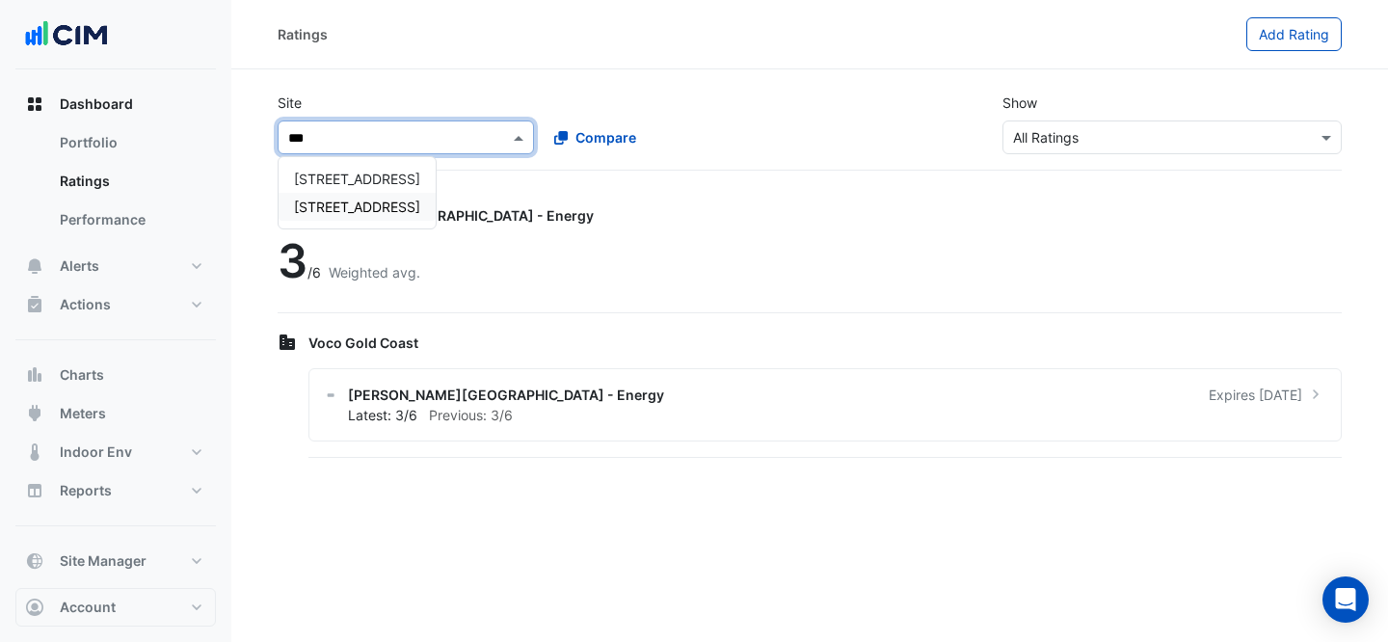
click at [417, 212] on span "[STREET_ADDRESS]" at bounding box center [357, 207] width 126 height 16
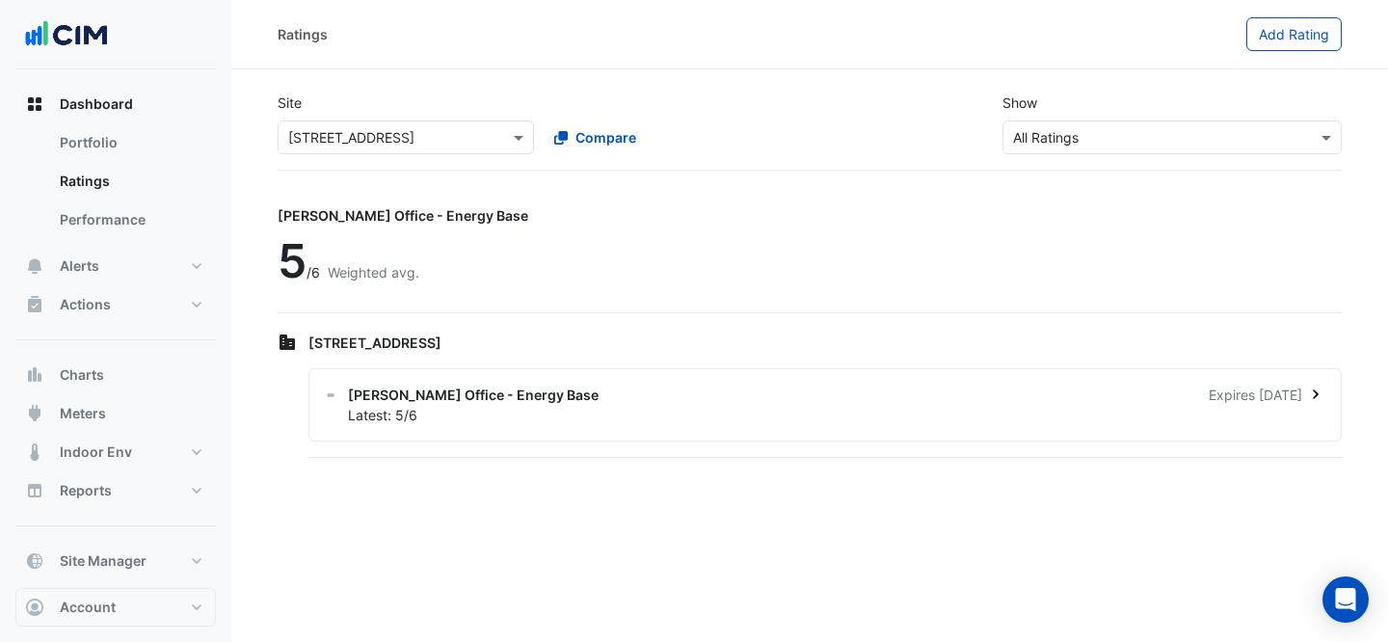
click at [1004, 393] on div "[PERSON_NAME] Office - Energy Base Expires [DATE]" at bounding box center [837, 395] width 978 height 20
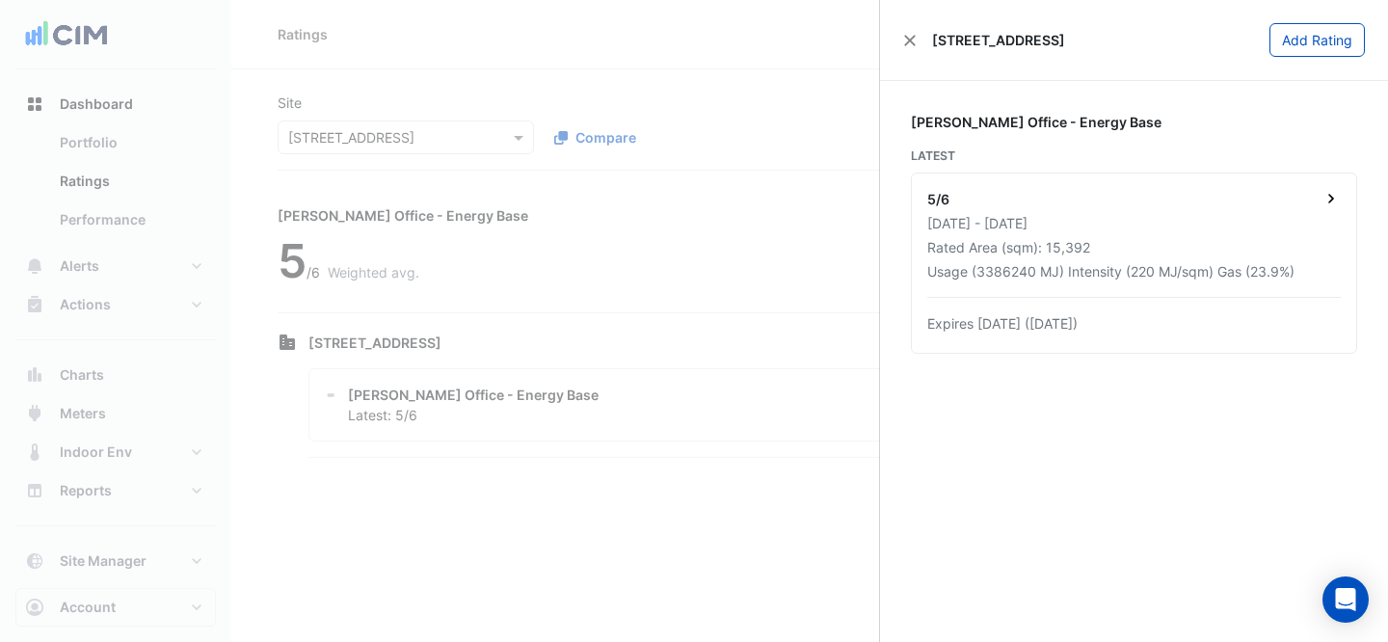
click at [1156, 202] on div "5/6" at bounding box center [1134, 201] width 414 height 24
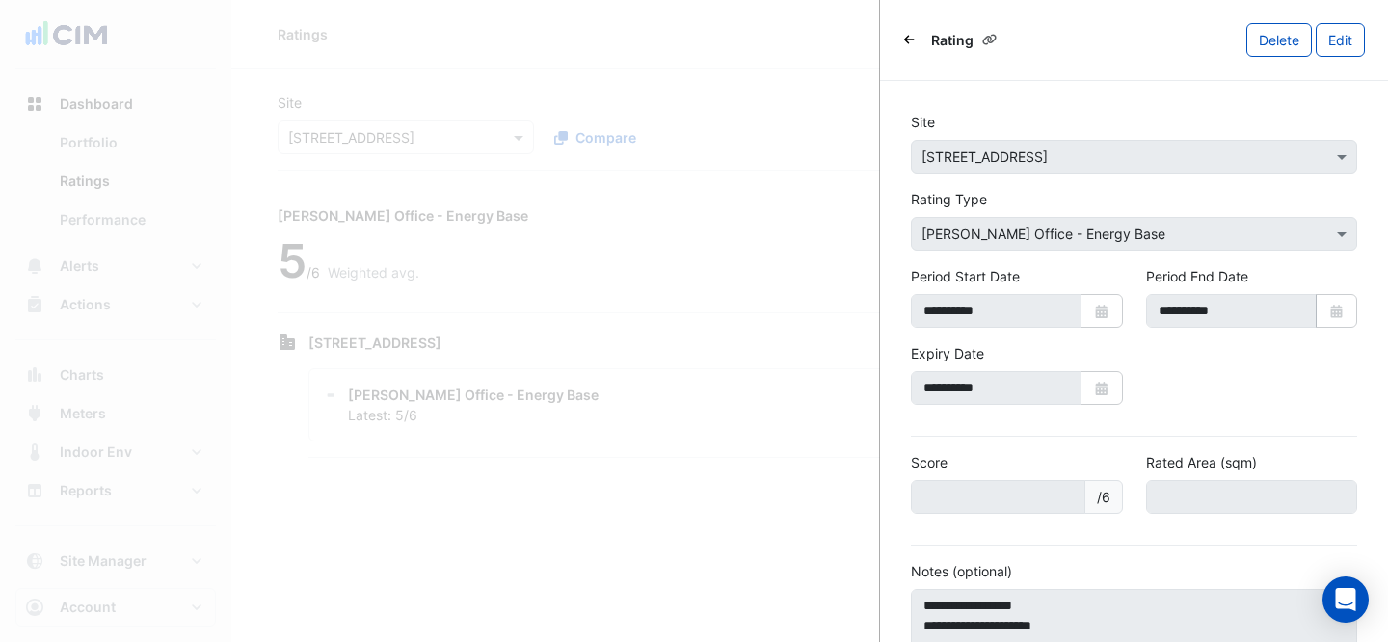
scroll to position [170, 0]
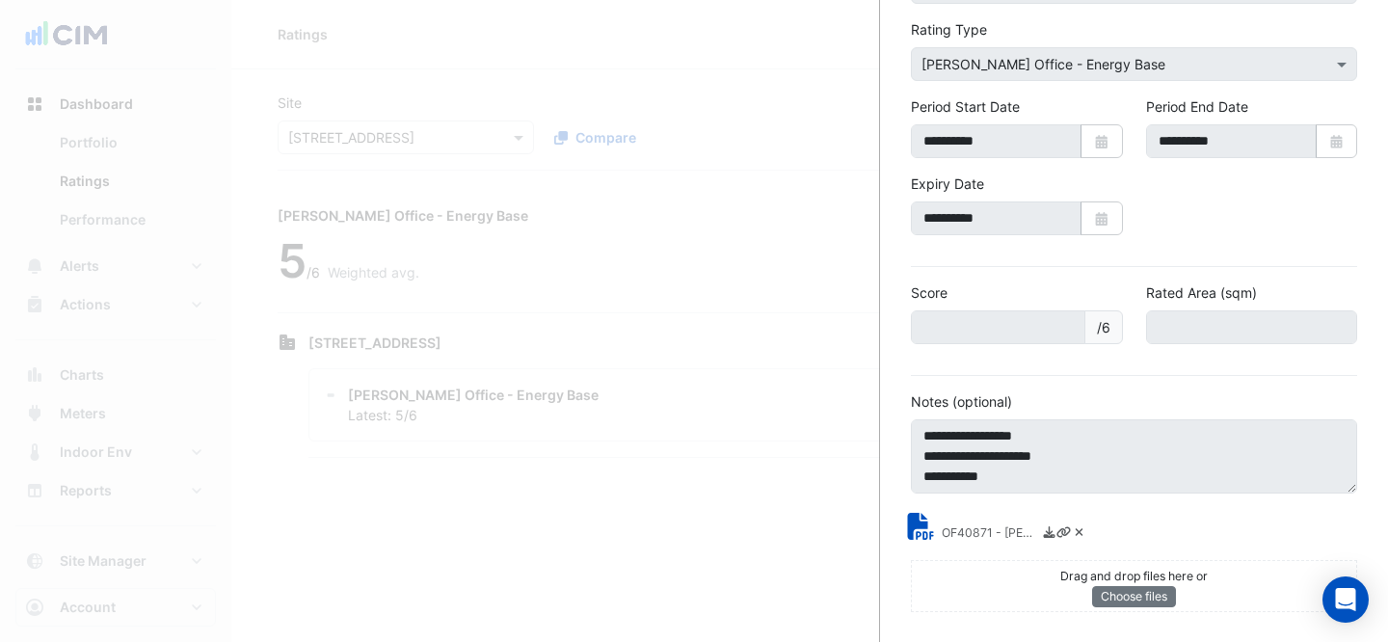
click at [944, 532] on small "OF40871 - [PERSON_NAME] Energy Rating Report.pdf" at bounding box center [990, 534] width 96 height 20
